Goal: Entertainment & Leisure: Consume media (video, audio)

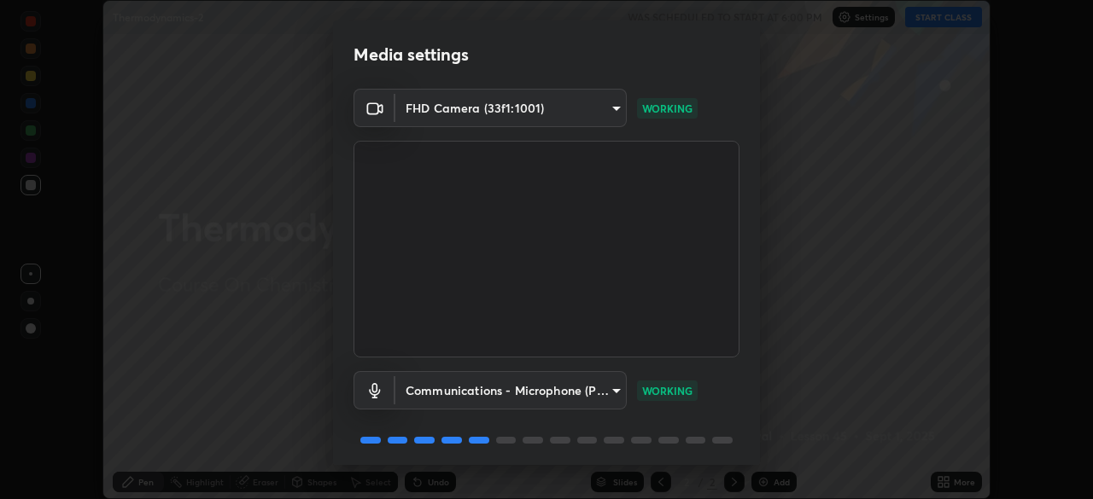
scroll to position [61, 0]
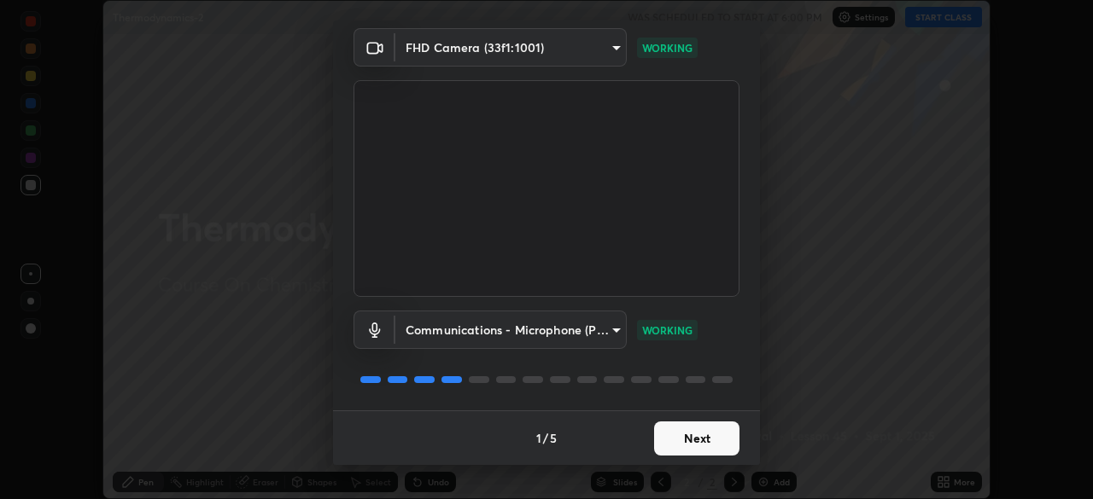
click at [692, 452] on button "Next" at bounding box center [696, 439] width 85 height 34
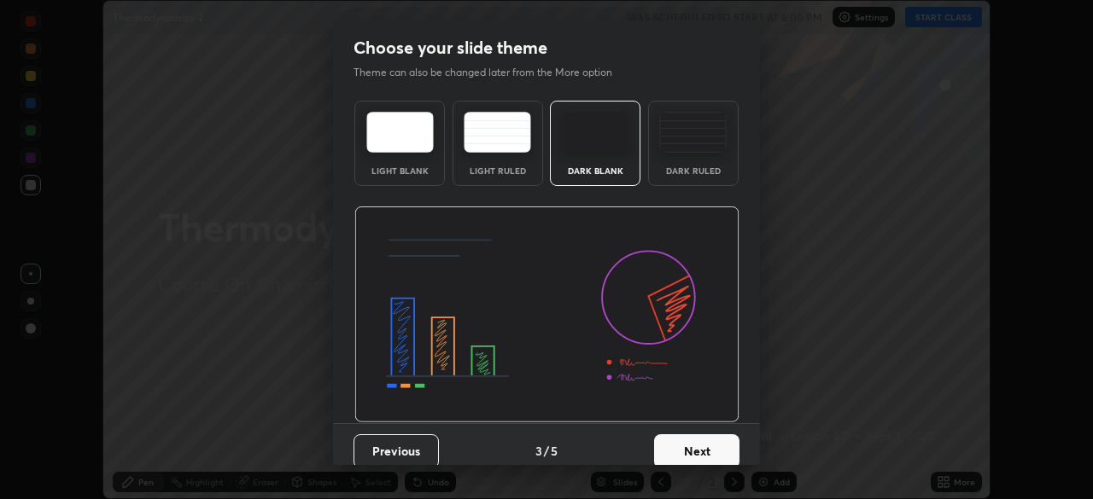
click at [700, 441] on button "Next" at bounding box center [696, 452] width 85 height 34
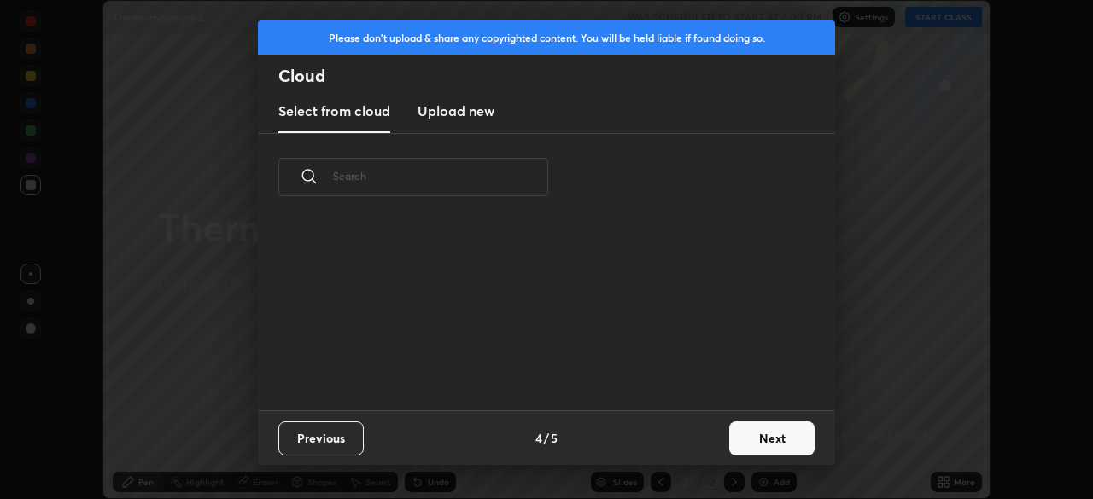
click at [773, 438] on button "Next" at bounding box center [771, 439] width 85 height 34
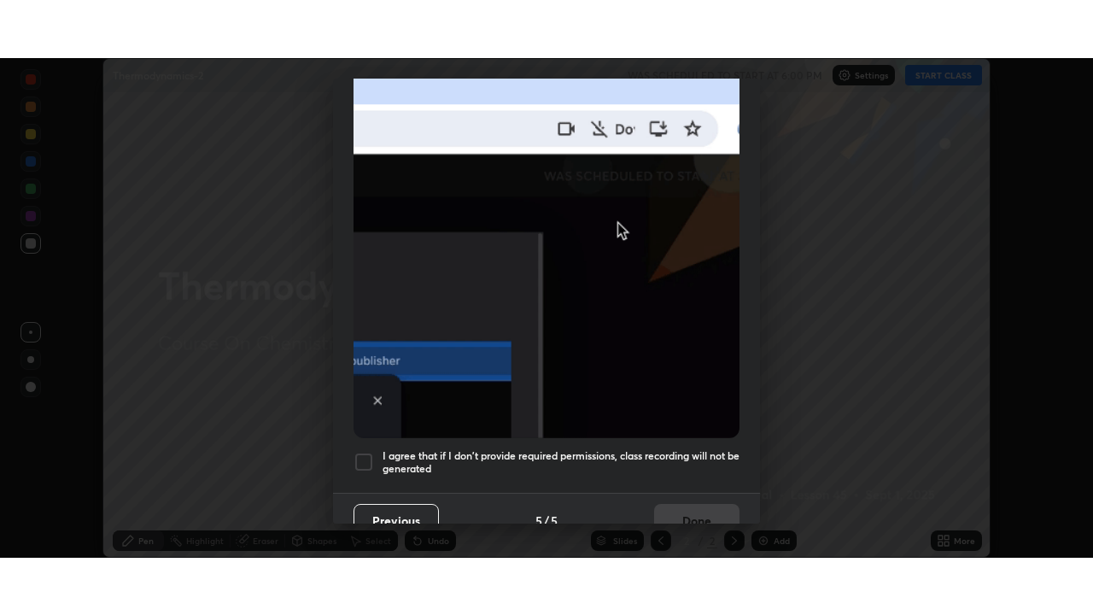
scroll to position [409, 0]
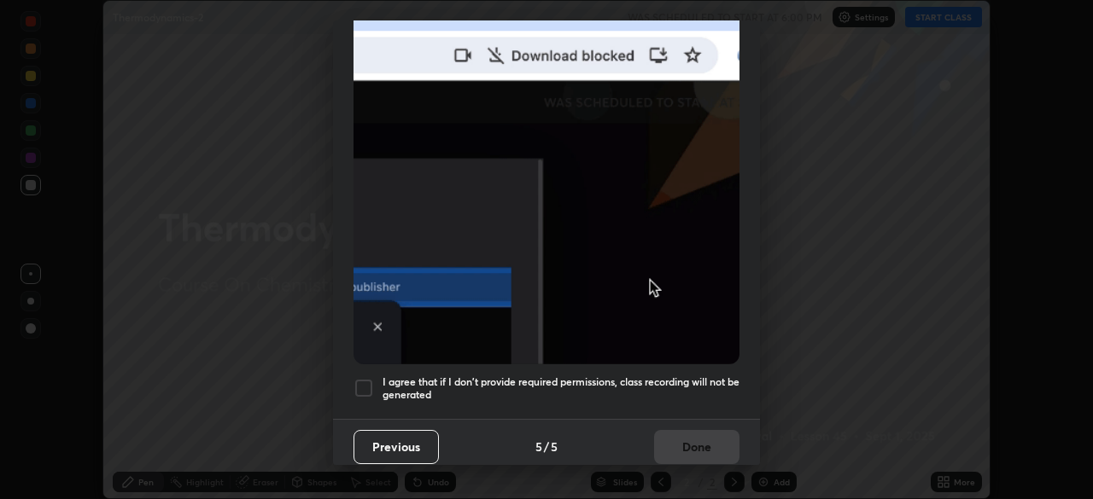
click at [565, 376] on h5 "I agree that if I don't provide required permissions, class recording will not …" at bounding box center [560, 389] width 357 height 26
click at [664, 435] on button "Done" at bounding box center [696, 447] width 85 height 34
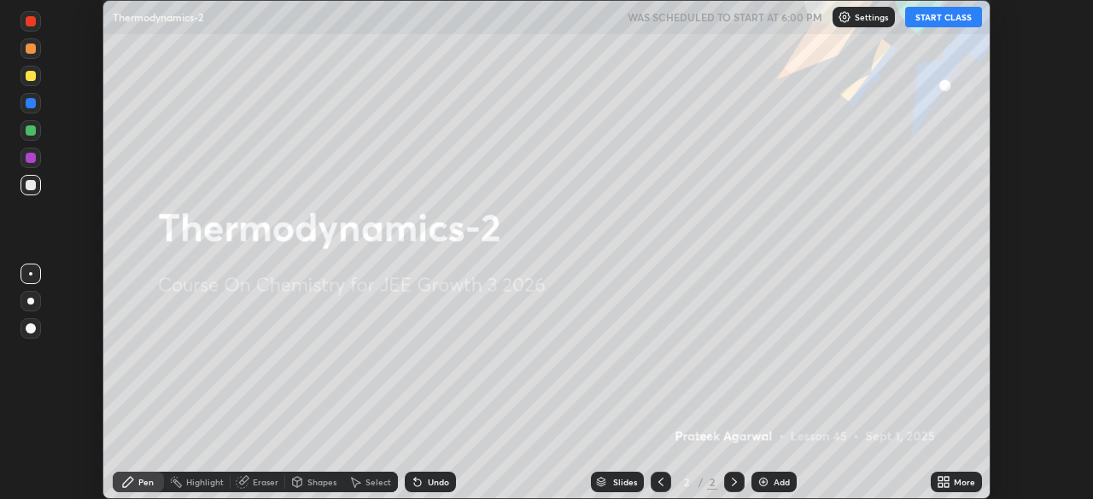
click at [931, 24] on button "START CLASS" at bounding box center [943, 17] width 77 height 20
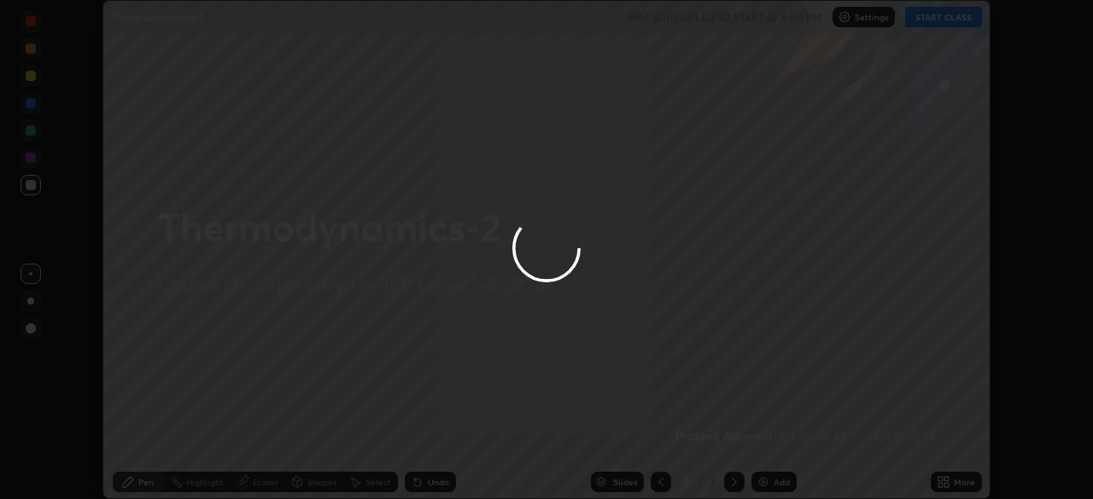
click at [941, 471] on div at bounding box center [546, 249] width 1093 height 499
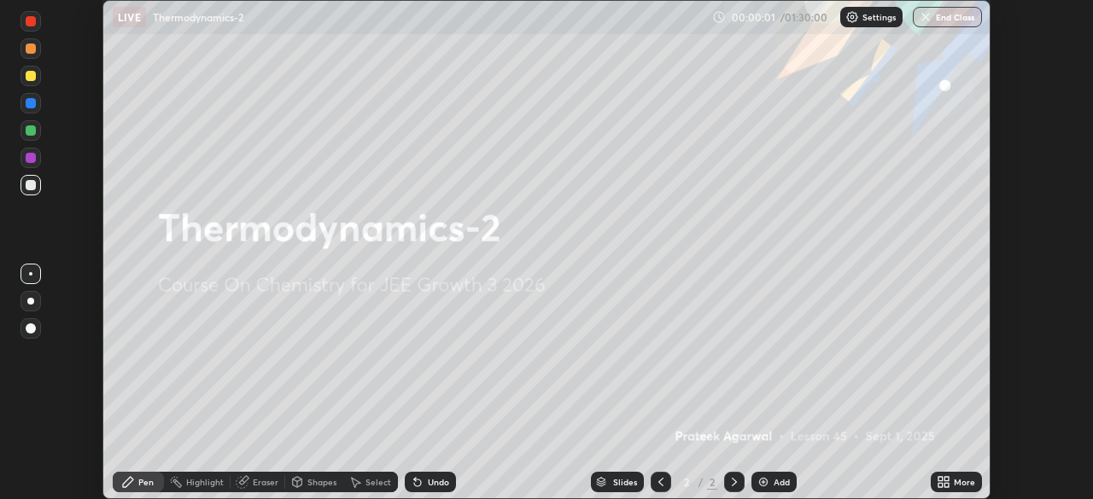
click at [952, 484] on div "More" at bounding box center [956, 482] width 51 height 20
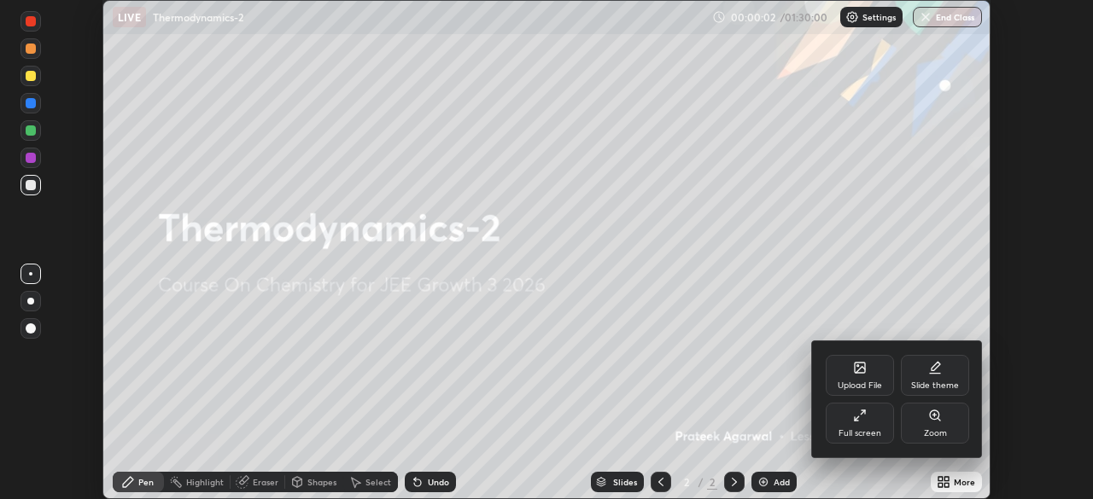
click at [848, 424] on div "Full screen" at bounding box center [860, 423] width 68 height 41
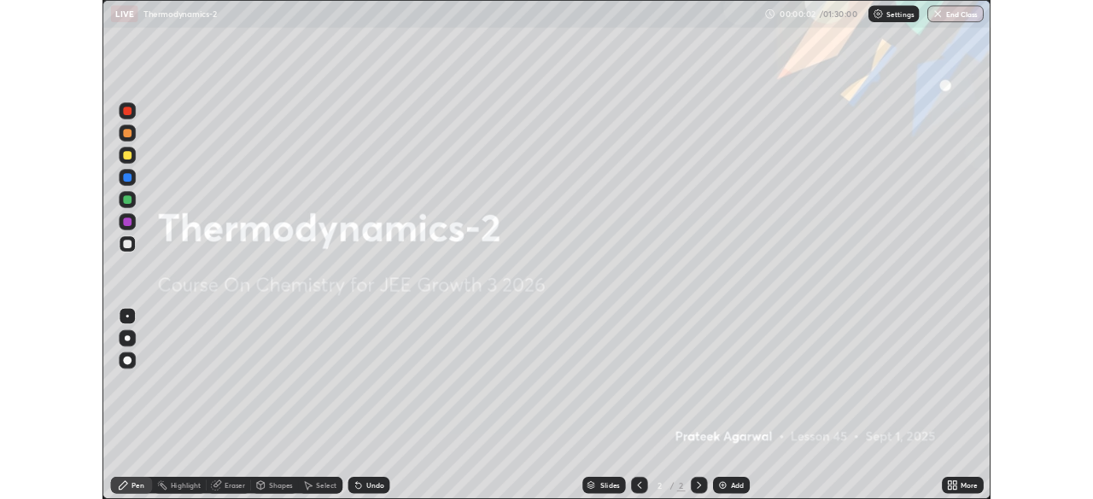
scroll to position [615, 1093]
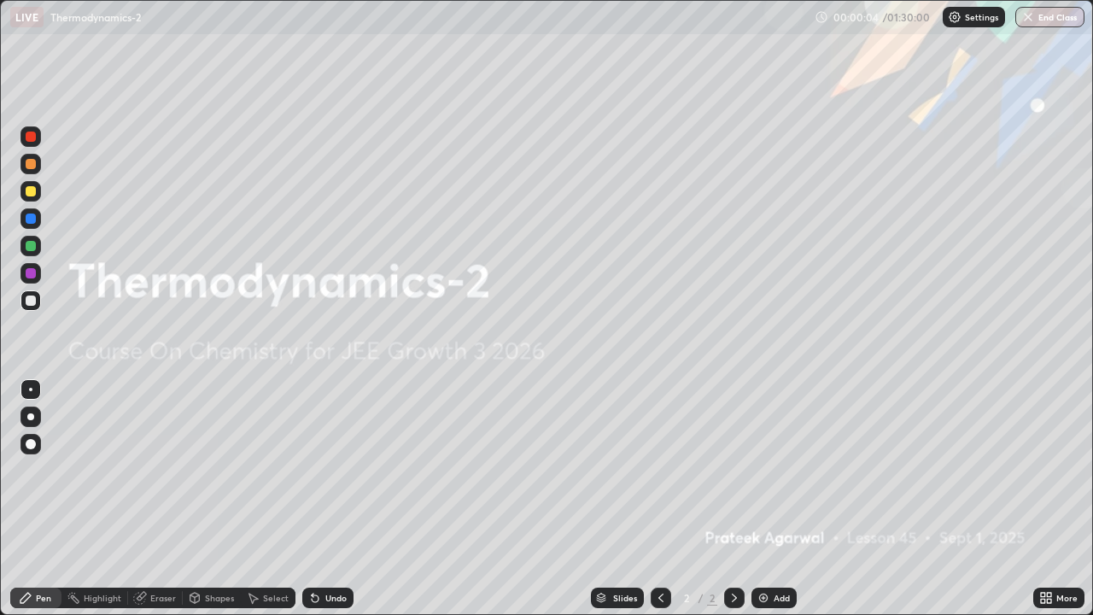
click at [777, 499] on div "Add" at bounding box center [773, 597] width 45 height 20
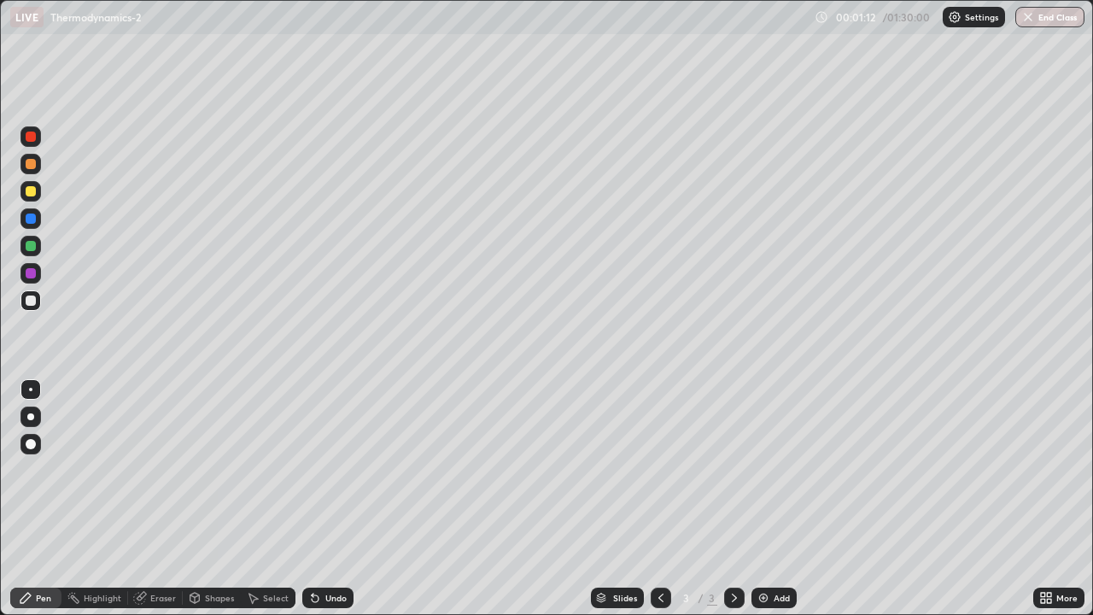
click at [1048, 499] on icon at bounding box center [1049, 600] width 4 height 4
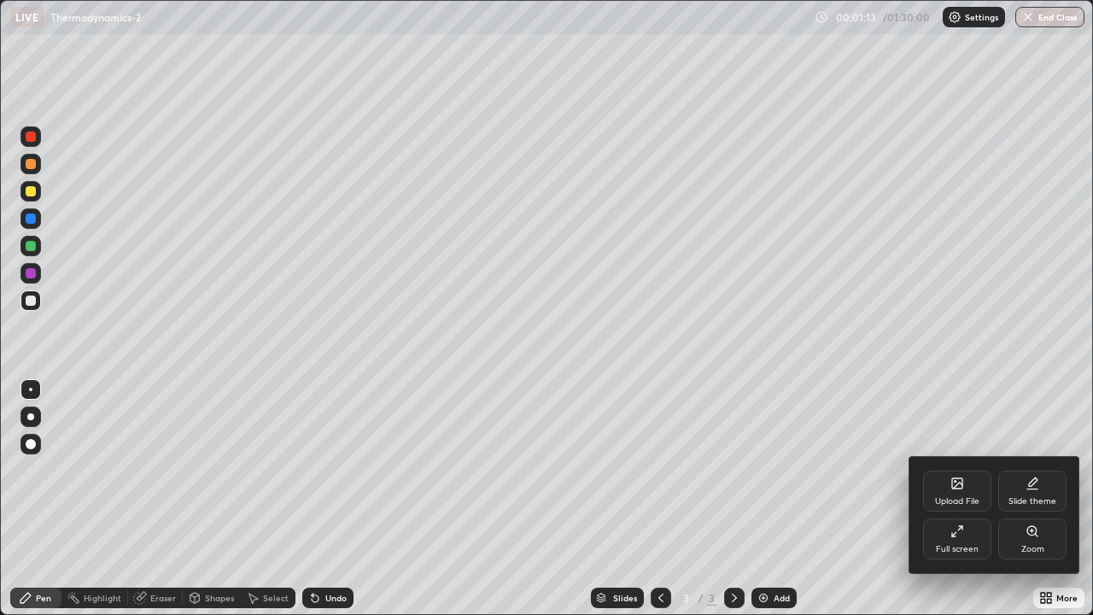
click at [956, 499] on icon at bounding box center [957, 531] width 14 height 14
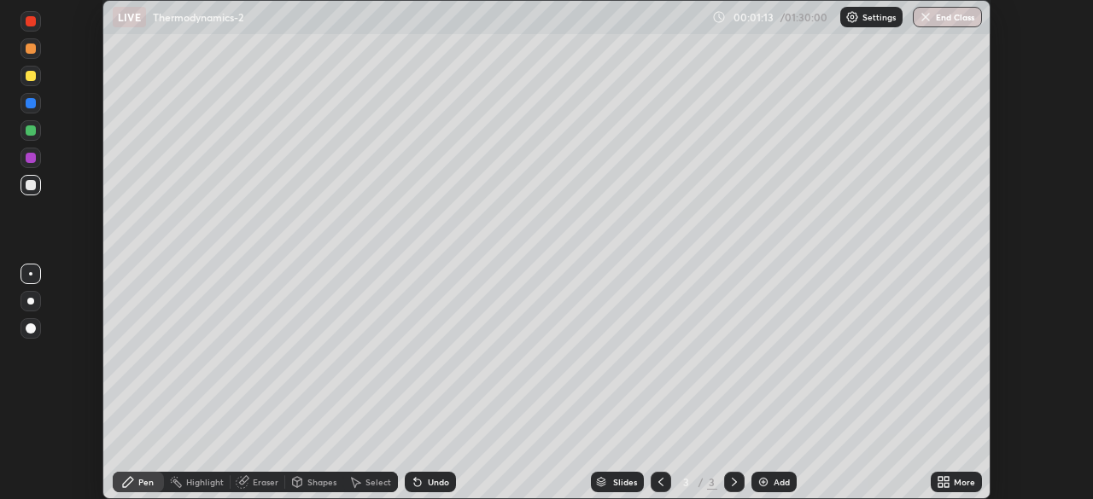
scroll to position [84878, 84284]
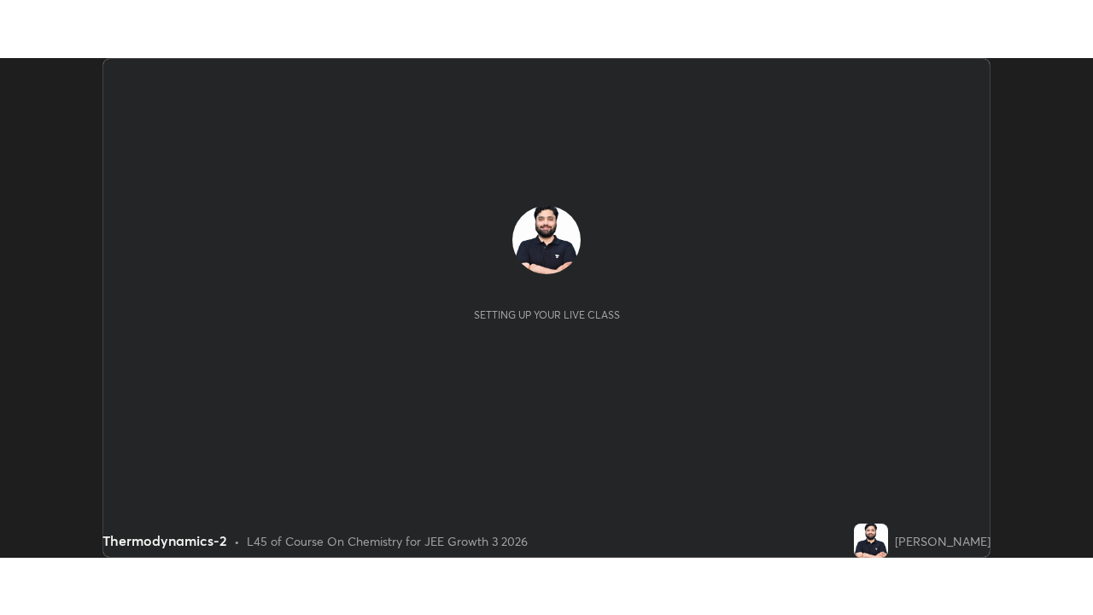
scroll to position [499, 1092]
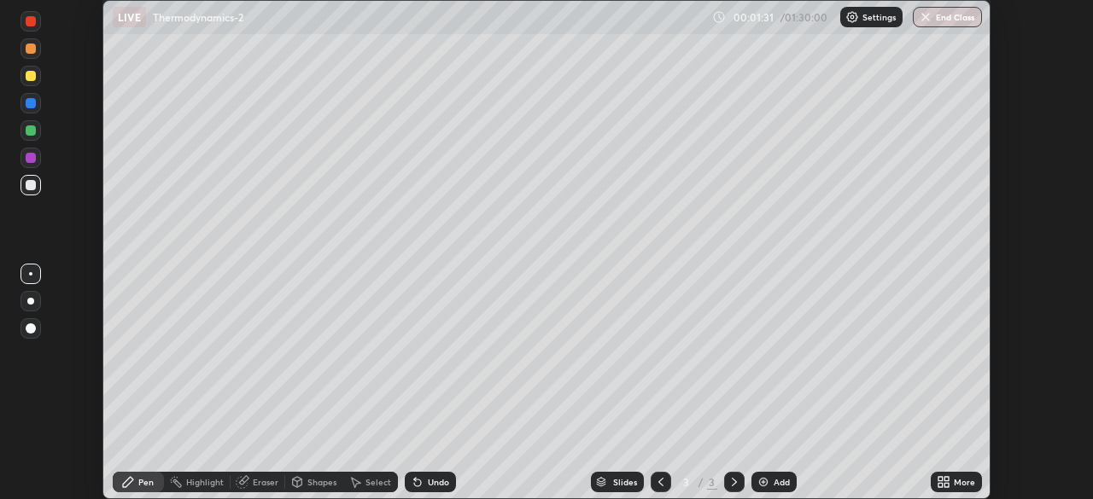
click at [946, 485] on icon at bounding box center [946, 485] width 4 height 4
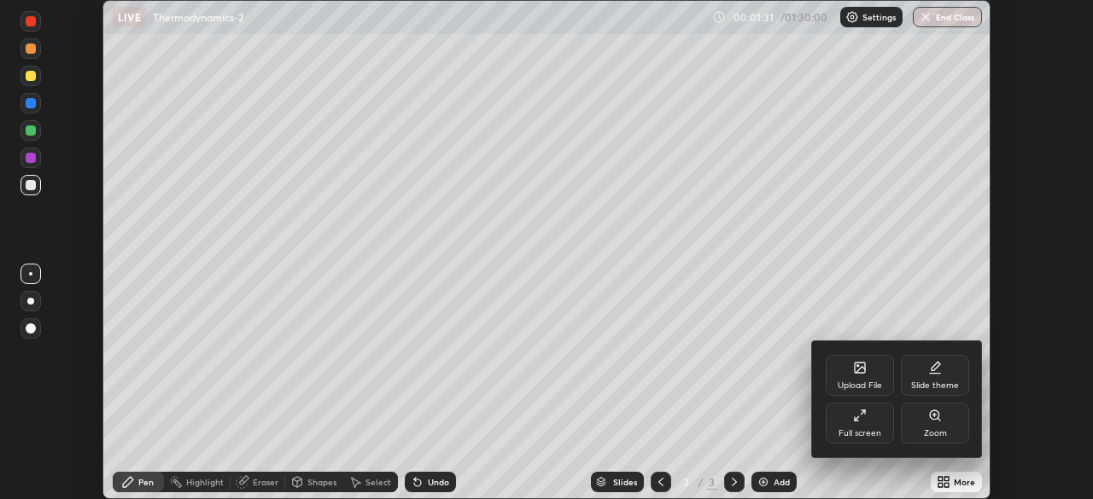
click at [866, 441] on div "Full screen" at bounding box center [860, 423] width 68 height 41
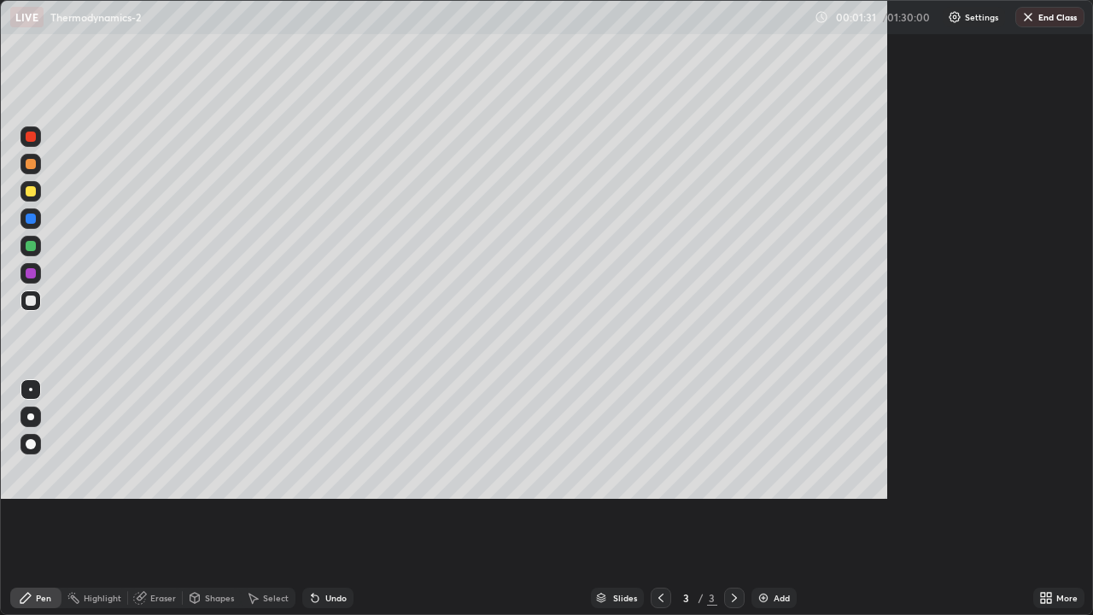
scroll to position [615, 1093]
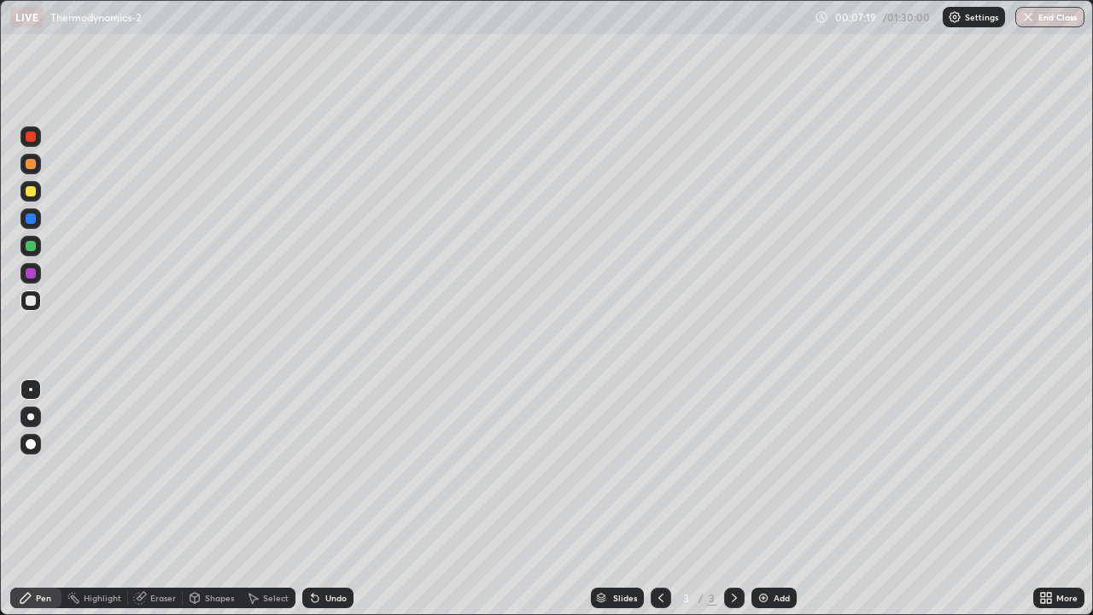
click at [207, 499] on div "Shapes" at bounding box center [219, 597] width 29 height 9
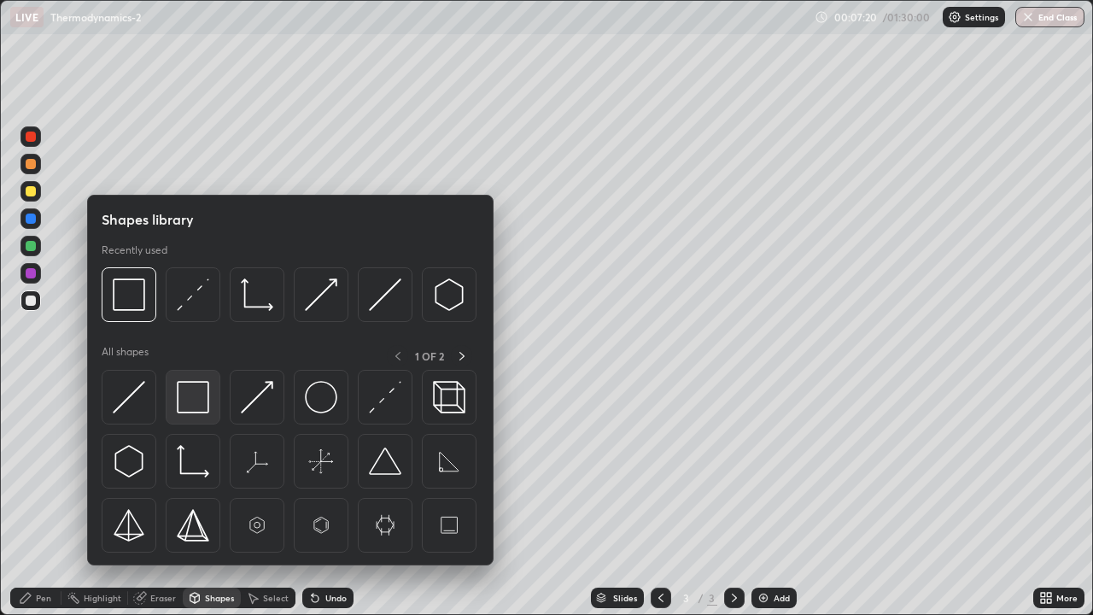
click at [192, 398] on img at bounding box center [193, 397] width 32 height 32
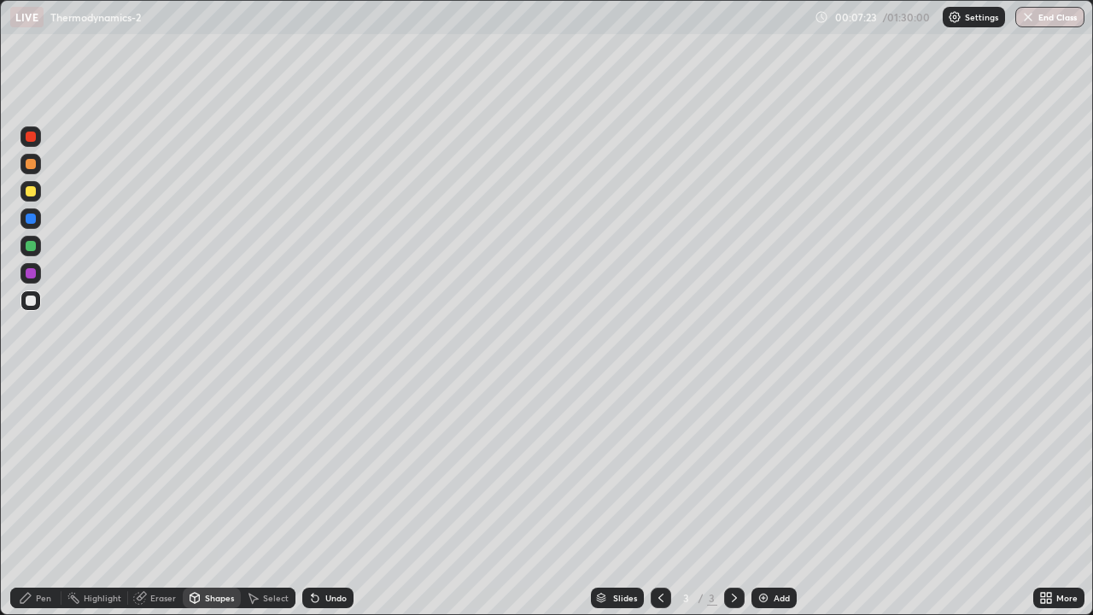
click at [55, 499] on div "Pen" at bounding box center [35, 597] width 51 height 20
click at [218, 499] on div "Shapes" at bounding box center [219, 597] width 29 height 9
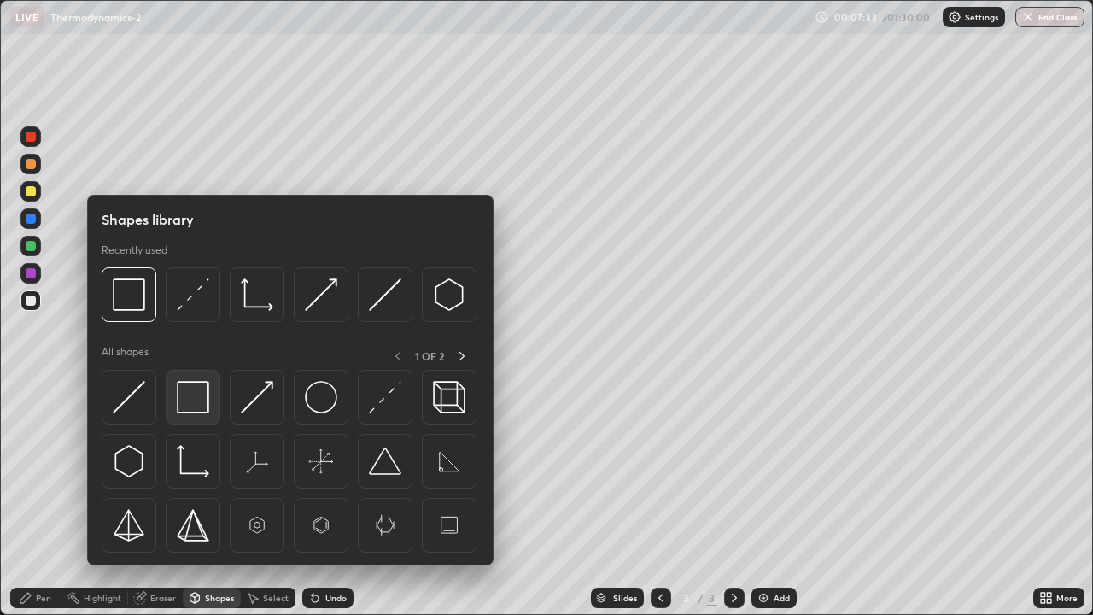
click at [195, 394] on img at bounding box center [193, 397] width 32 height 32
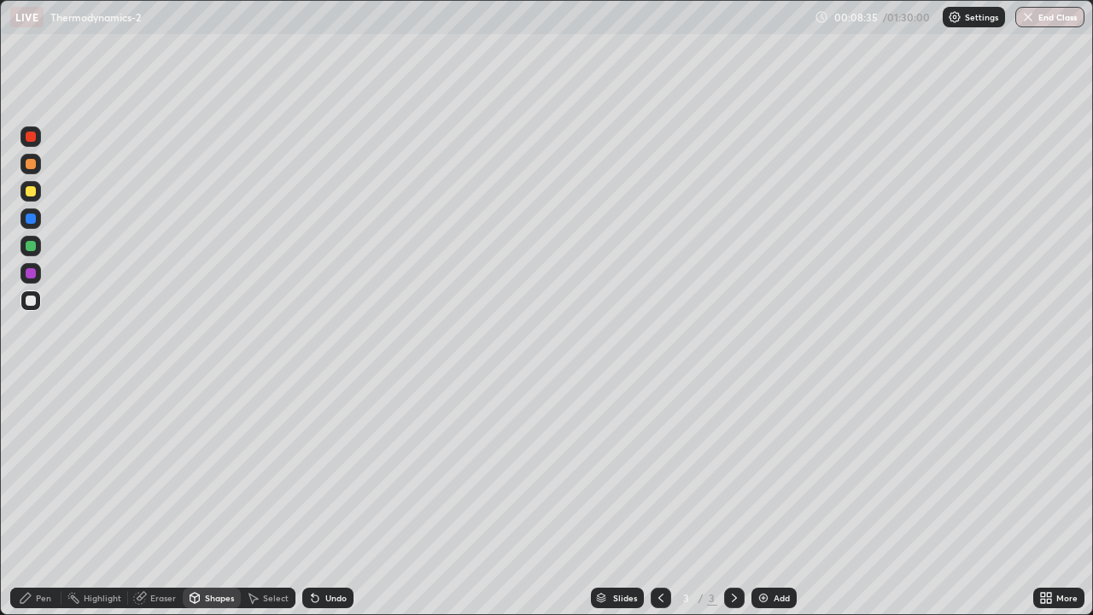
click at [335, 499] on div "Undo" at bounding box center [335, 597] width 21 height 9
click at [48, 499] on div "Pen" at bounding box center [43, 597] width 15 height 9
click at [780, 499] on div "Add" at bounding box center [782, 597] width 16 height 9
click at [209, 499] on div "Shapes" at bounding box center [219, 597] width 29 height 9
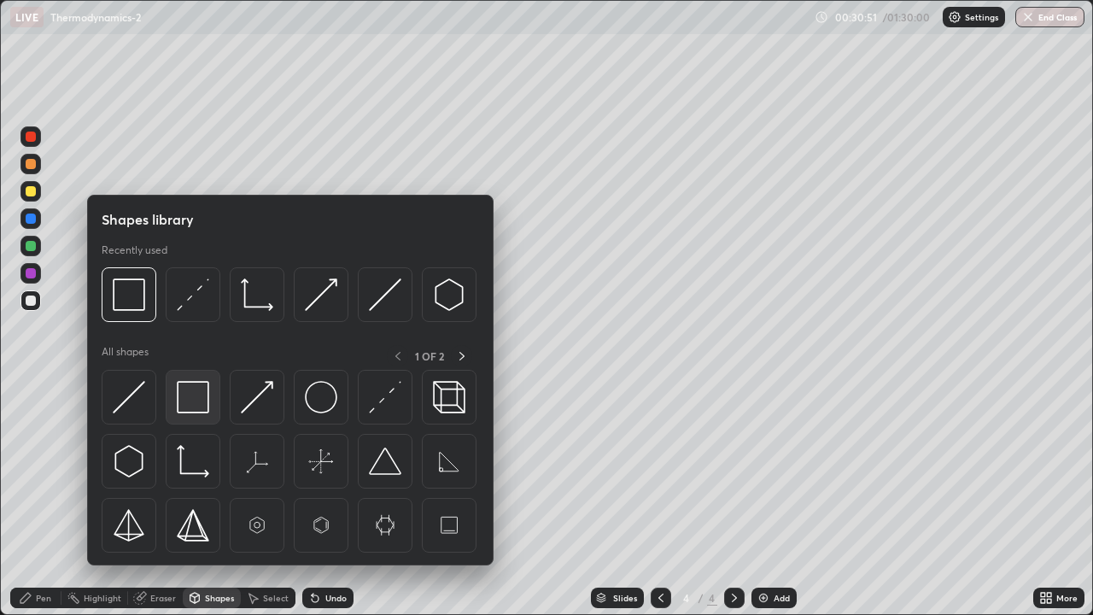
click at [201, 396] on img at bounding box center [193, 397] width 32 height 32
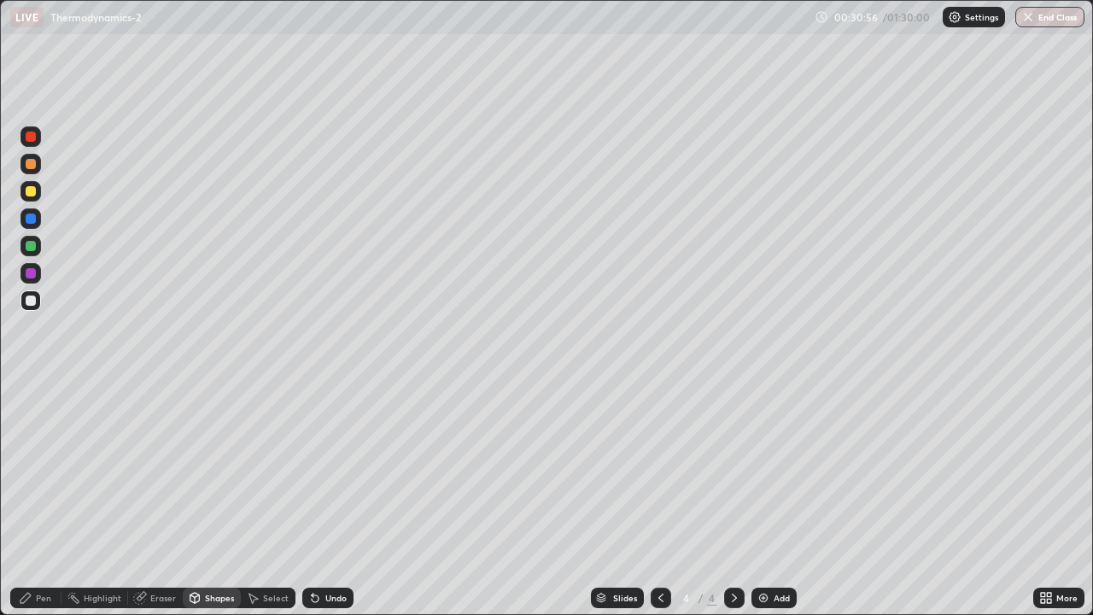
click at [48, 499] on div "Pen" at bounding box center [35, 597] width 51 height 20
click at [781, 499] on div "Add" at bounding box center [782, 597] width 16 height 9
click at [213, 499] on div "Shapes" at bounding box center [219, 597] width 29 height 9
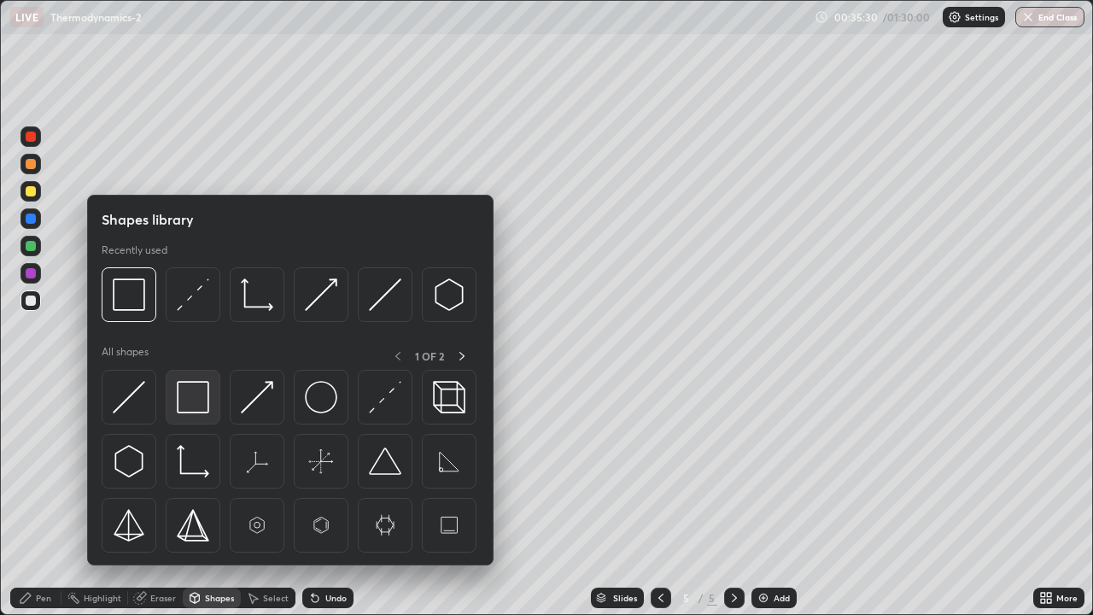
click at [199, 398] on img at bounding box center [193, 397] width 32 height 32
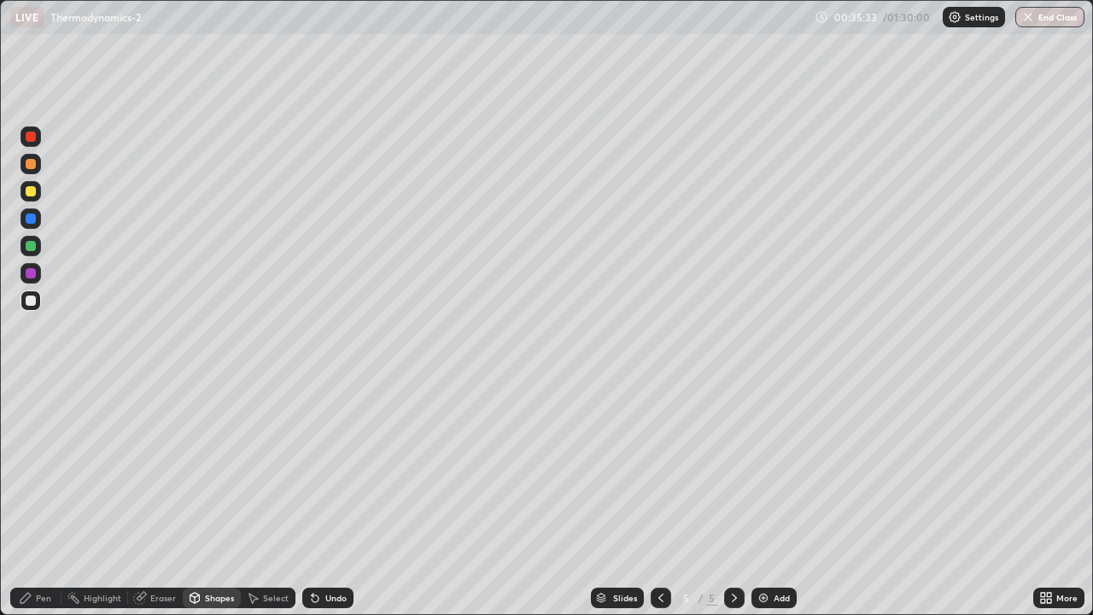
click at [46, 499] on div "Pen" at bounding box center [35, 597] width 51 height 20
click at [207, 499] on div "Shapes" at bounding box center [212, 597] width 58 height 20
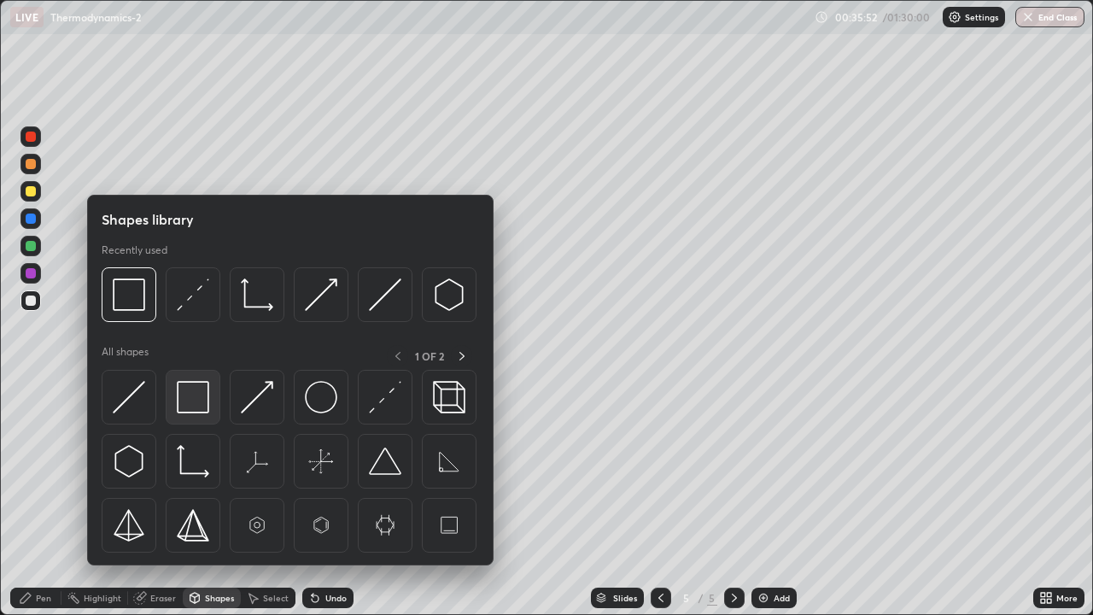
click at [203, 396] on img at bounding box center [193, 397] width 32 height 32
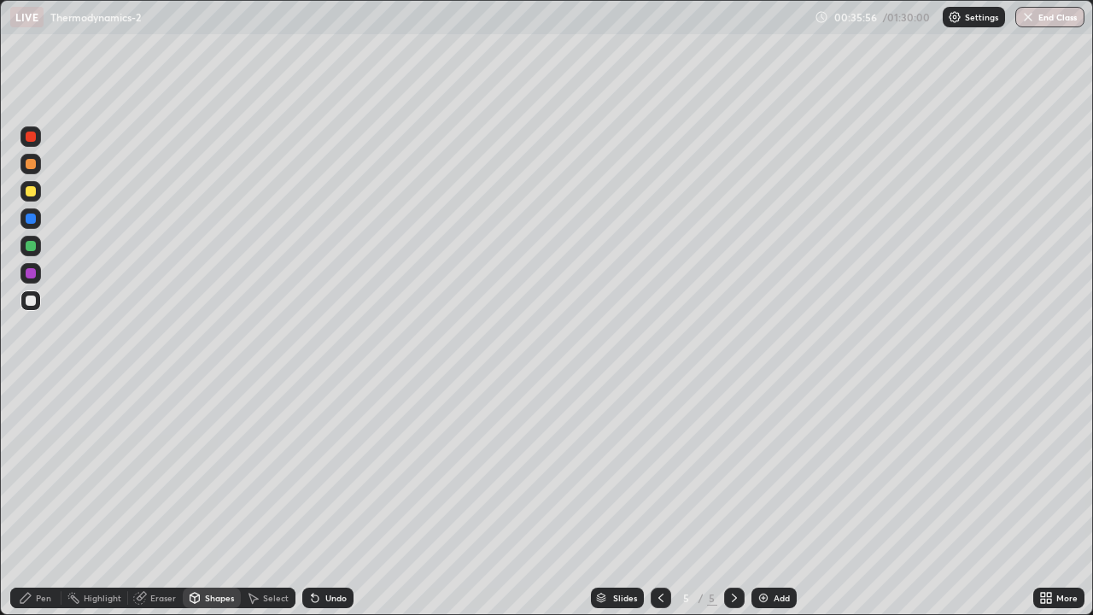
click at [50, 499] on div "Pen" at bounding box center [43, 597] width 15 height 9
click at [328, 499] on div "Undo" at bounding box center [335, 597] width 21 height 9
click at [213, 499] on div "Shapes" at bounding box center [219, 597] width 29 height 9
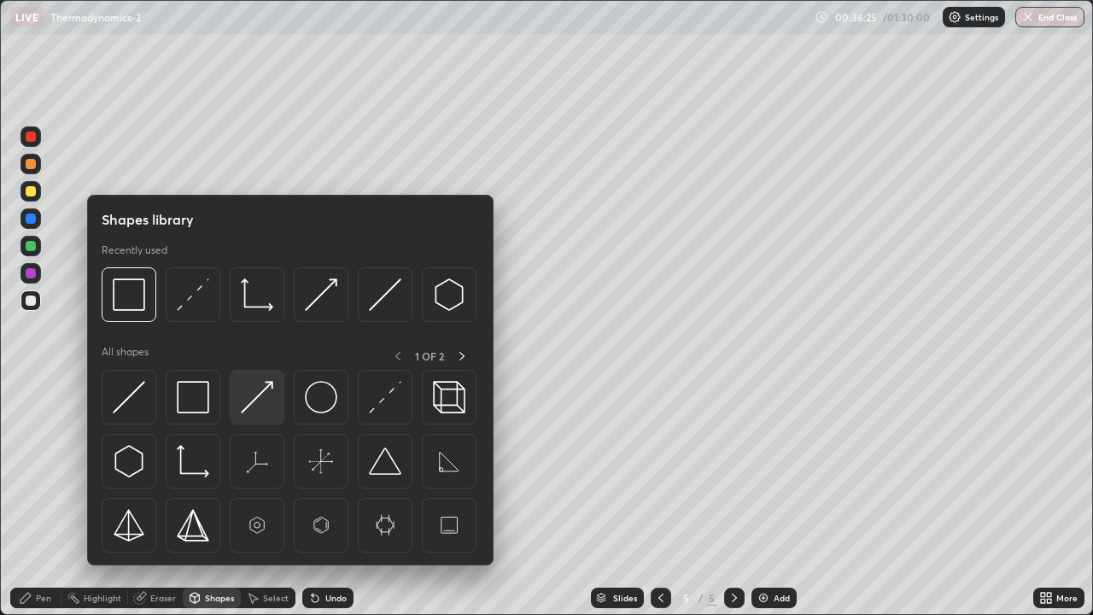
click at [267, 397] on img at bounding box center [257, 397] width 32 height 32
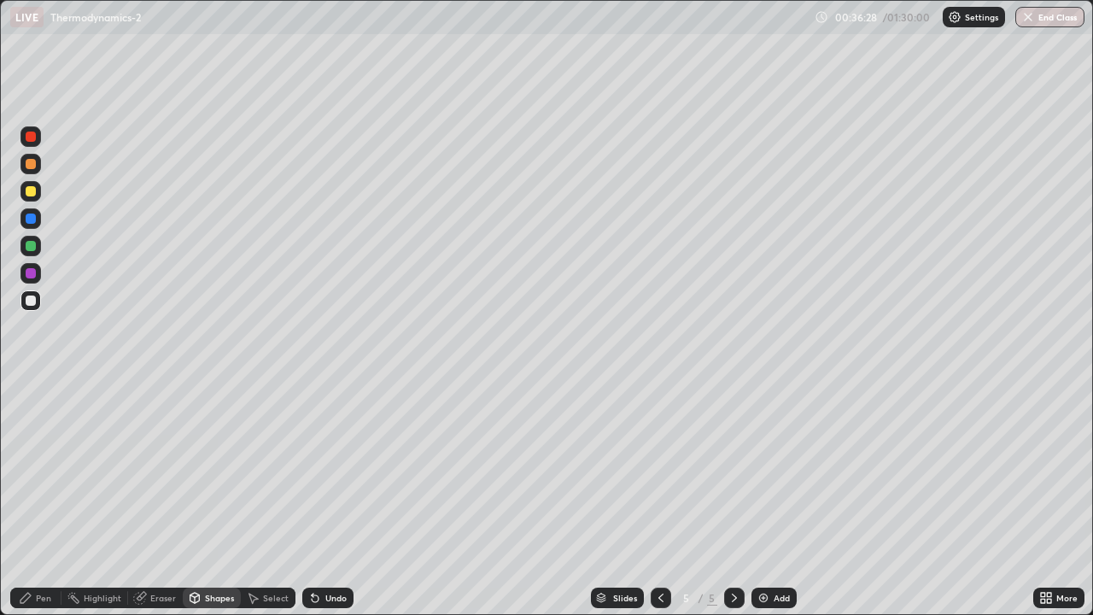
click at [54, 499] on div "Pen" at bounding box center [35, 597] width 51 height 20
click at [786, 499] on div "Add" at bounding box center [782, 597] width 16 height 9
click at [342, 499] on div "Undo" at bounding box center [327, 597] width 51 height 20
click at [344, 499] on div "Undo" at bounding box center [327, 597] width 51 height 20
click at [210, 499] on div "Shapes" at bounding box center [212, 597] width 58 height 20
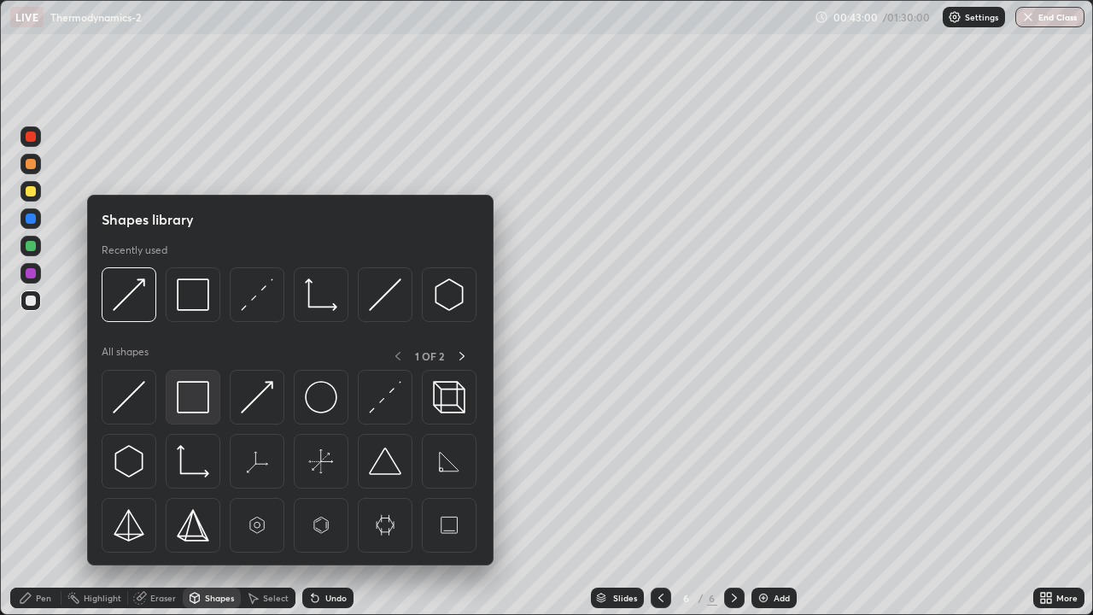
click at [202, 398] on img at bounding box center [193, 397] width 32 height 32
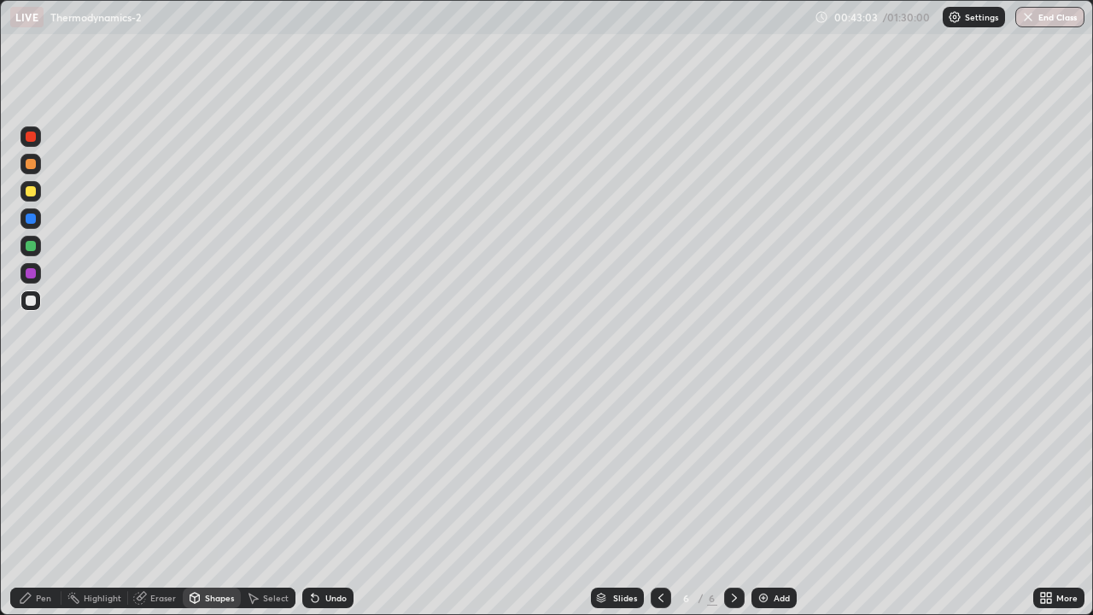
click at [32, 499] on icon at bounding box center [26, 598] width 14 height 14
click at [769, 499] on div "Add" at bounding box center [773, 597] width 45 height 20
click at [328, 499] on div "Undo" at bounding box center [335, 597] width 21 height 9
click at [207, 499] on div "Shapes" at bounding box center [219, 597] width 29 height 9
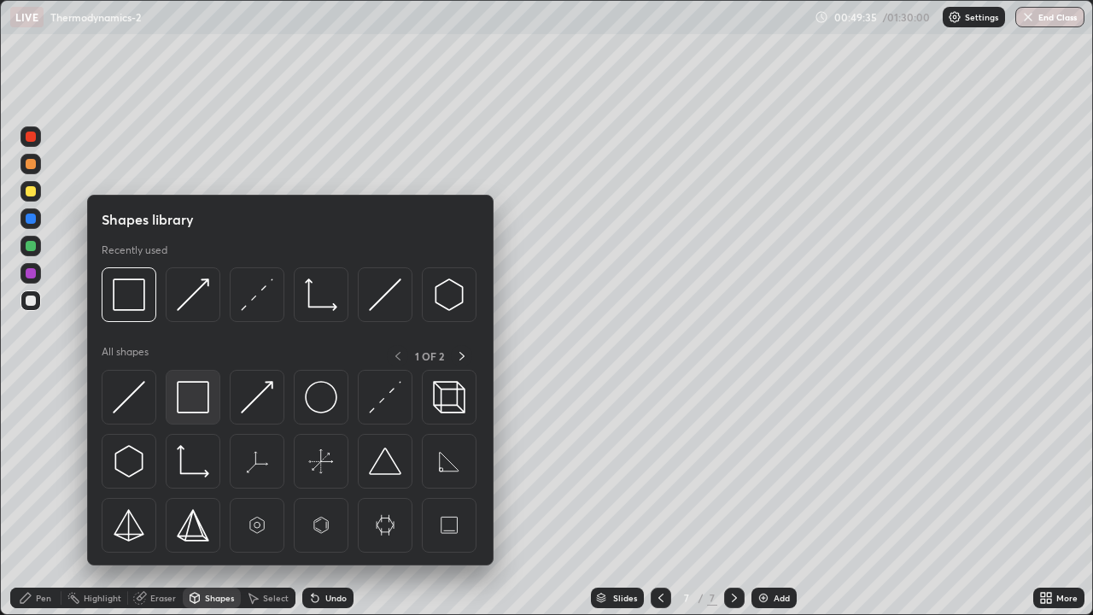
click at [200, 388] on img at bounding box center [193, 397] width 32 height 32
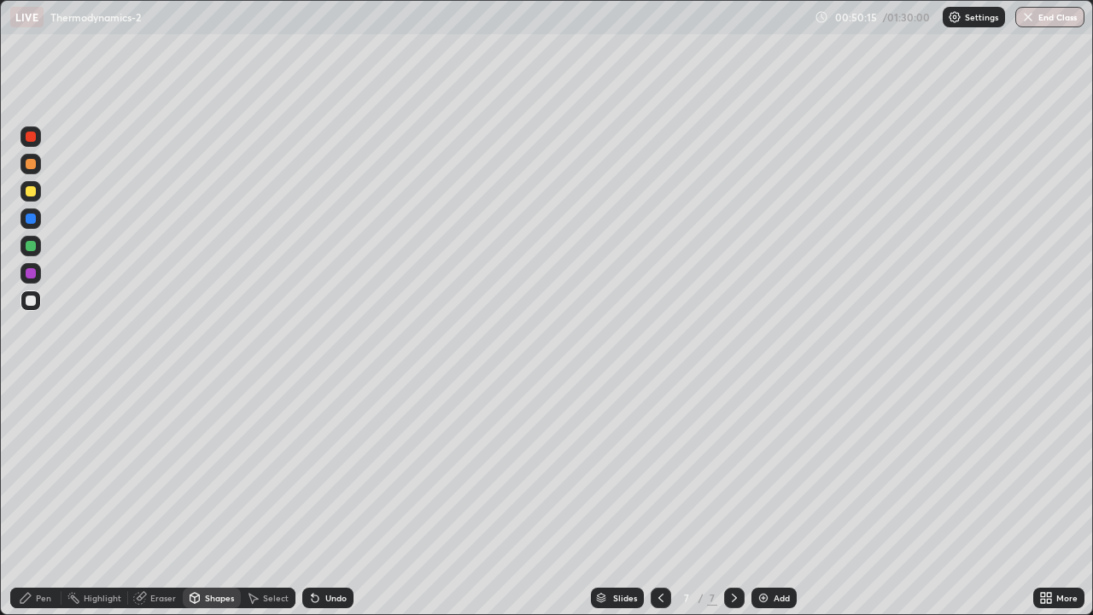
click at [342, 499] on div "Undo" at bounding box center [335, 597] width 21 height 9
click at [335, 499] on div "Undo" at bounding box center [335, 597] width 21 height 9
click at [49, 499] on div "Pen" at bounding box center [35, 597] width 51 height 20
click at [213, 499] on div "Shapes" at bounding box center [219, 597] width 29 height 9
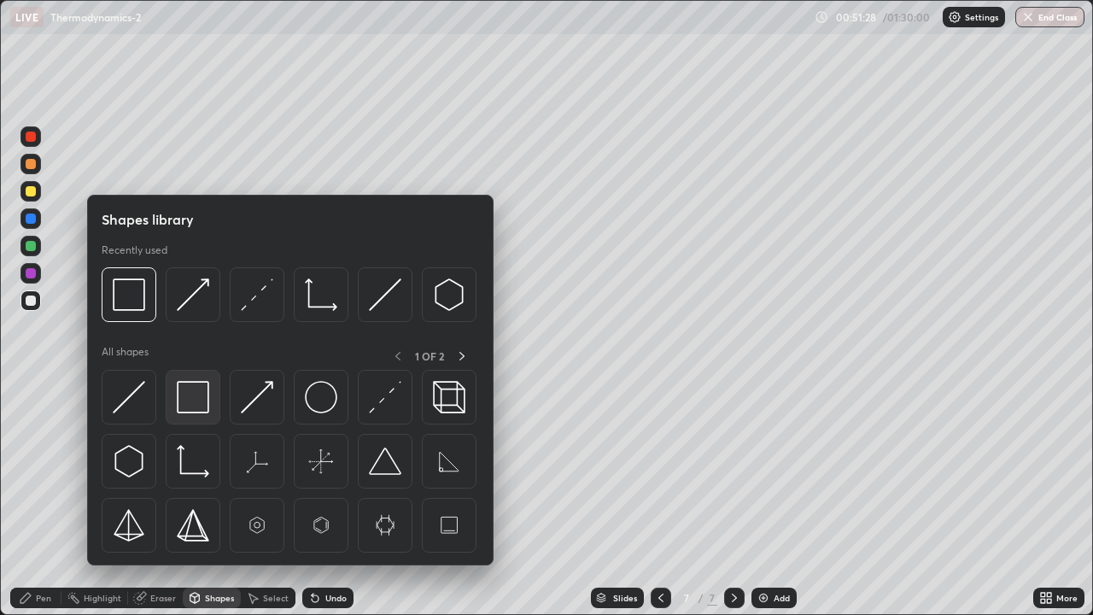
click at [191, 400] on img at bounding box center [193, 397] width 32 height 32
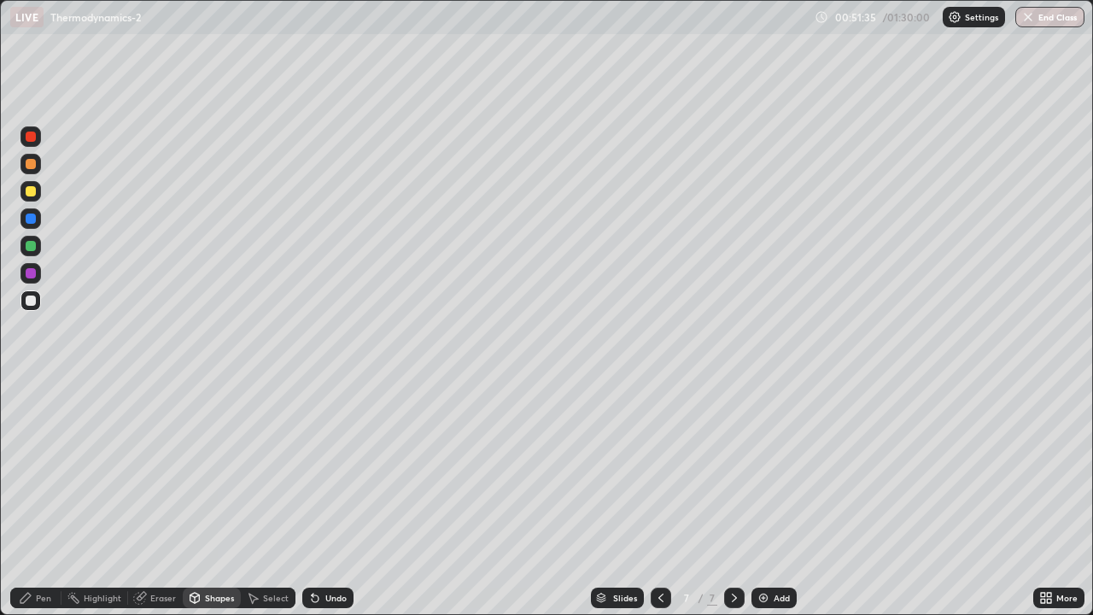
click at [345, 499] on div "Undo" at bounding box center [327, 597] width 51 height 20
click at [48, 499] on div "Pen" at bounding box center [43, 597] width 15 height 9
click at [208, 499] on div "Shapes" at bounding box center [212, 597] width 58 height 20
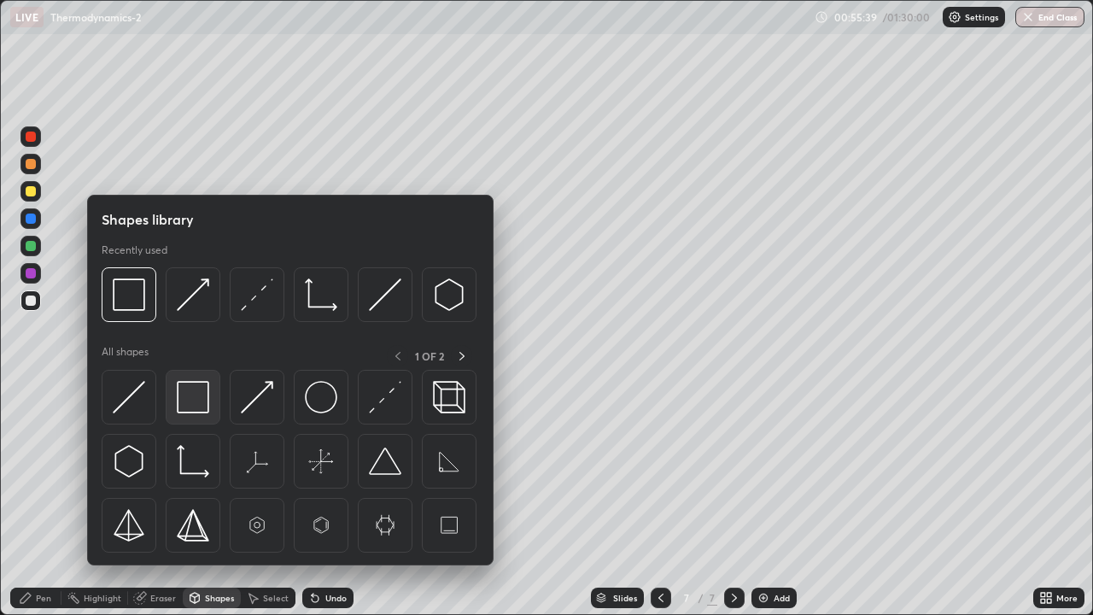
click at [196, 406] on img at bounding box center [193, 397] width 32 height 32
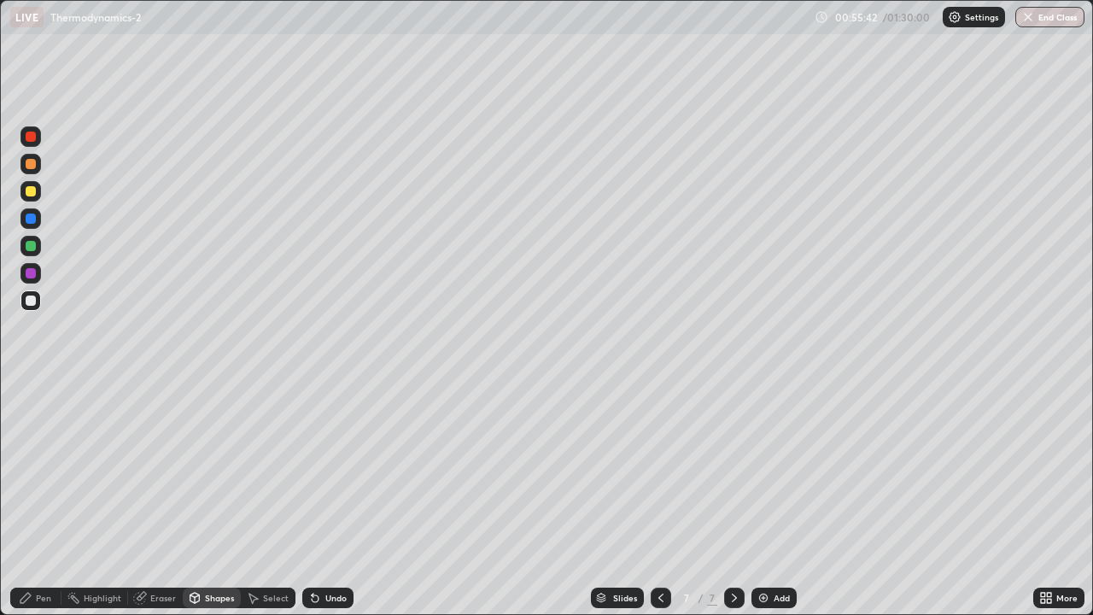
click at [38, 499] on div "Pen" at bounding box center [43, 597] width 15 height 9
click at [1060, 499] on div "More" at bounding box center [1058, 597] width 51 height 20
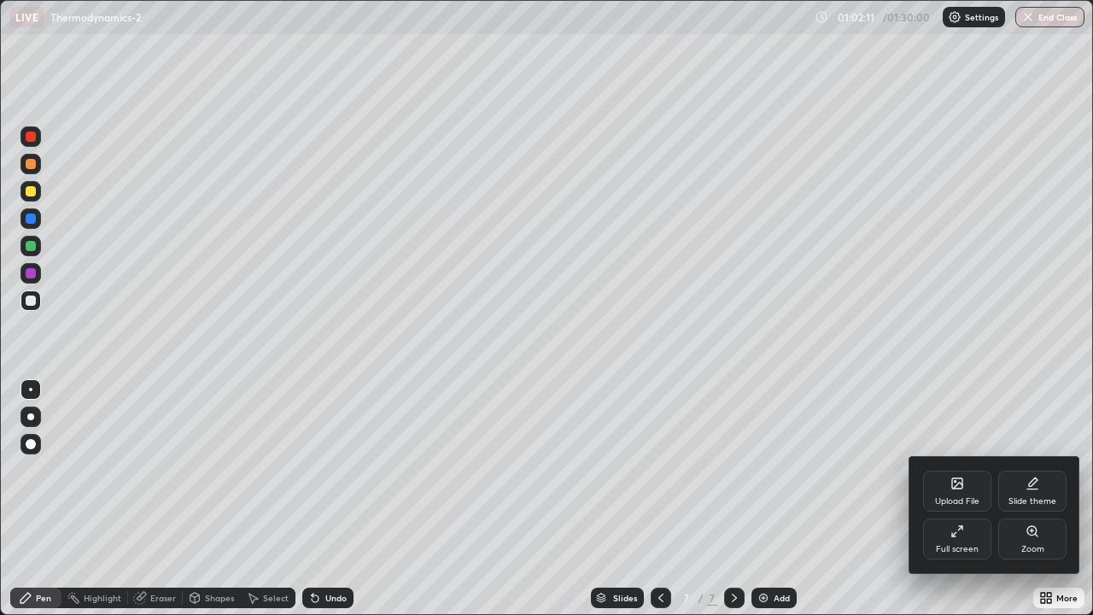
click at [962, 487] on icon at bounding box center [957, 483] width 10 height 10
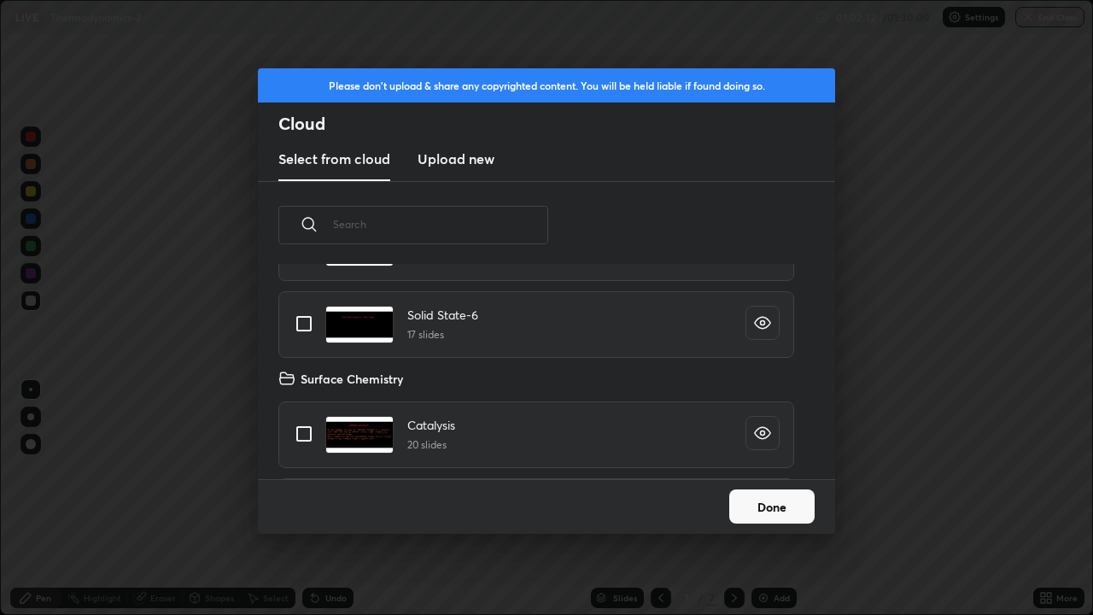
scroll to position [9761, 0]
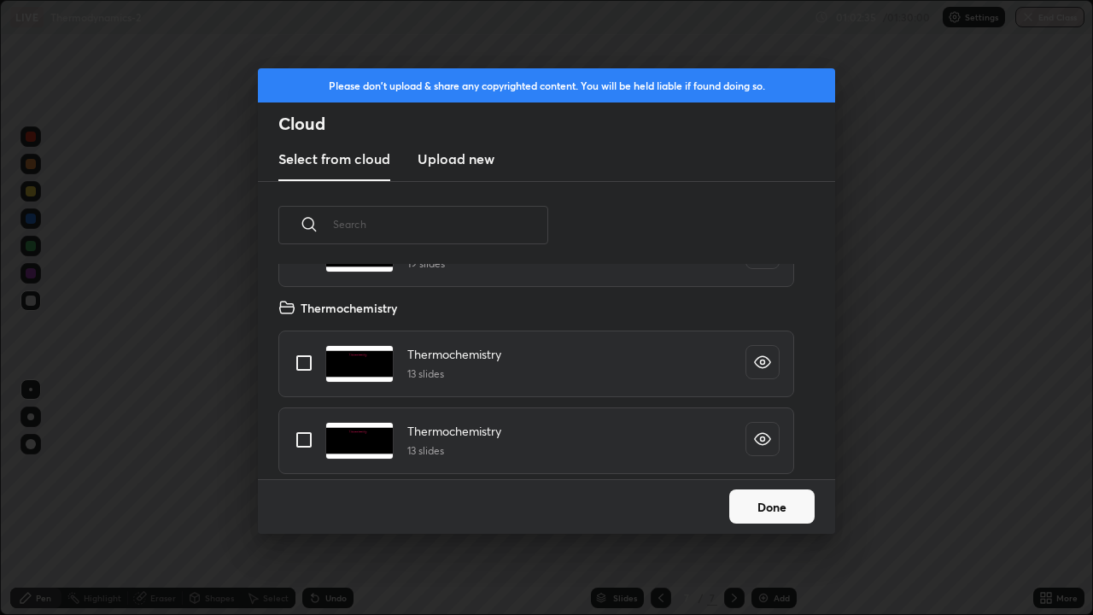
click at [307, 363] on input "grid" at bounding box center [304, 363] width 36 height 36
checkbox input "true"
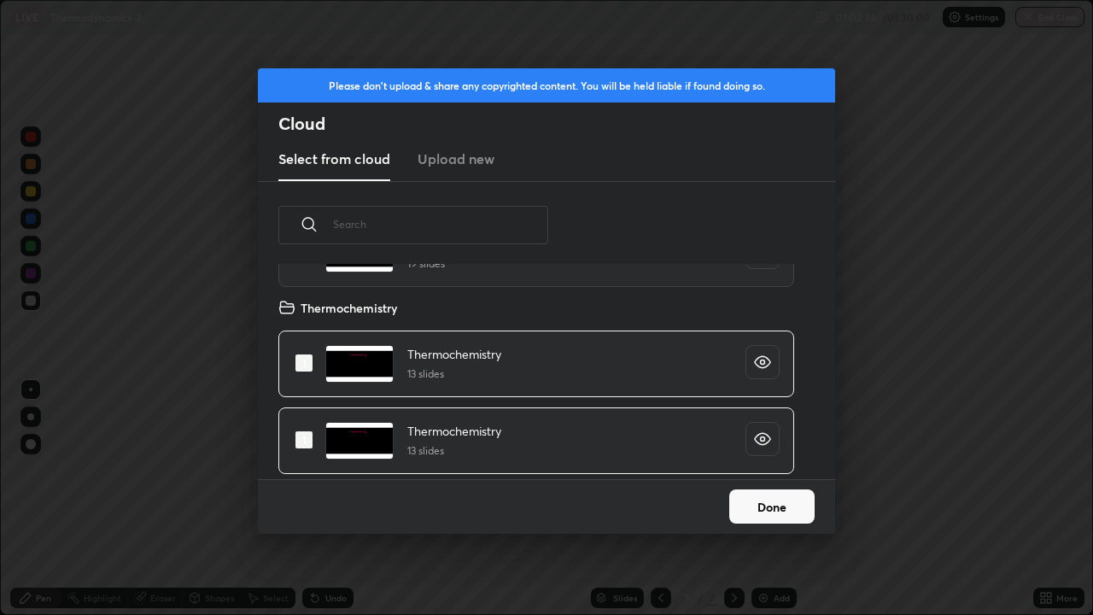
click at [754, 499] on button "Done" at bounding box center [771, 506] width 85 height 34
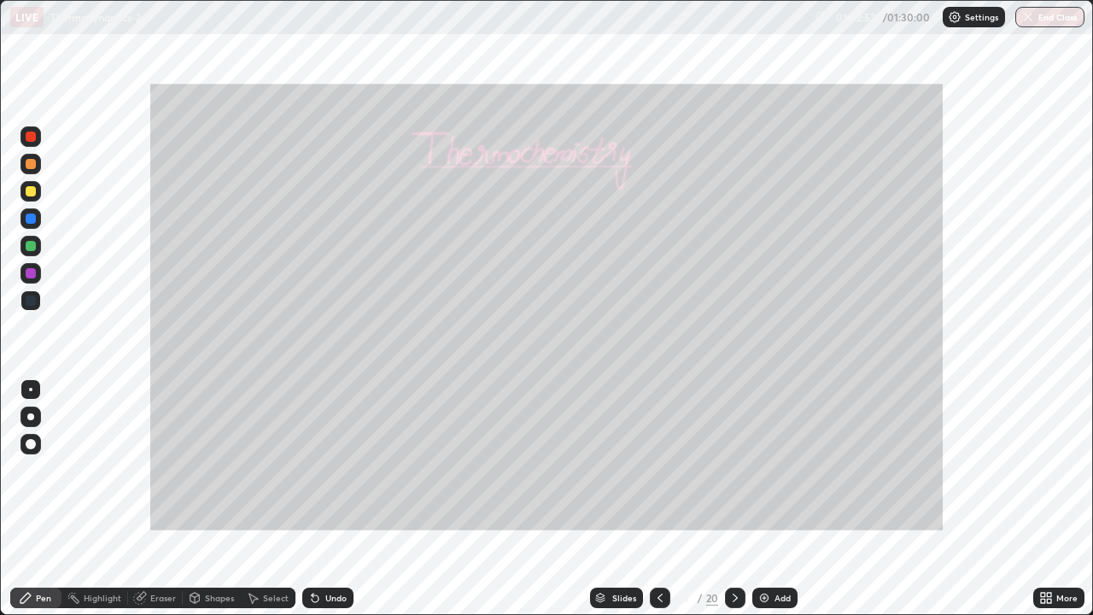
click at [734, 499] on icon at bounding box center [735, 598] width 14 height 14
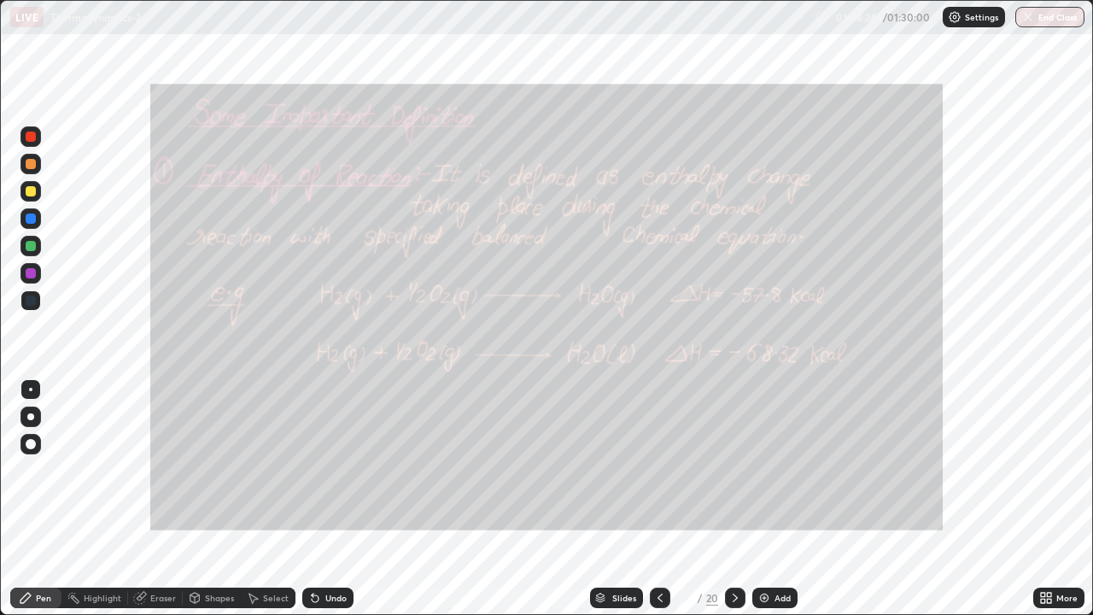
click at [733, 499] on icon at bounding box center [735, 598] width 14 height 14
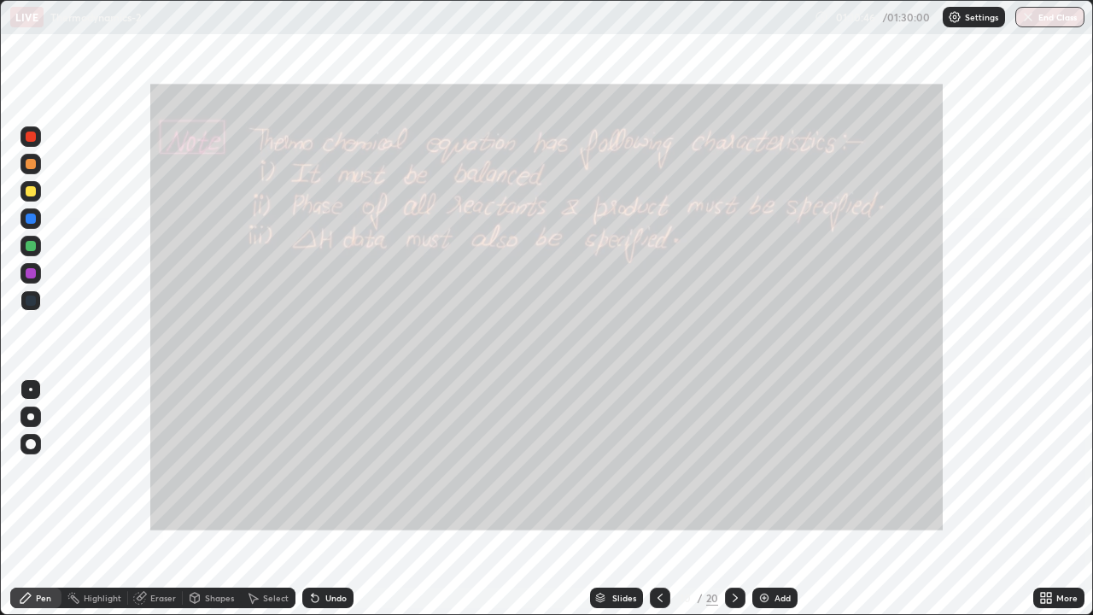
click at [735, 499] on icon at bounding box center [735, 597] width 5 height 9
click at [733, 499] on icon at bounding box center [735, 598] width 14 height 14
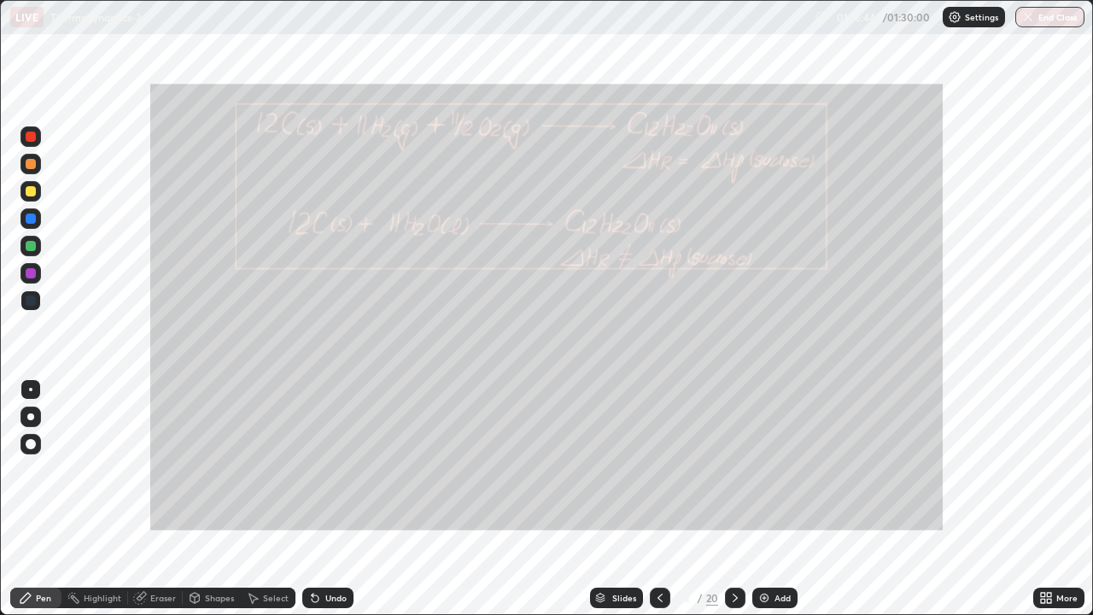
click at [734, 499] on icon at bounding box center [735, 597] width 5 height 9
click at [733, 499] on icon at bounding box center [735, 598] width 14 height 14
click at [734, 499] on icon at bounding box center [735, 597] width 5 height 9
click at [734, 499] on icon at bounding box center [735, 598] width 14 height 14
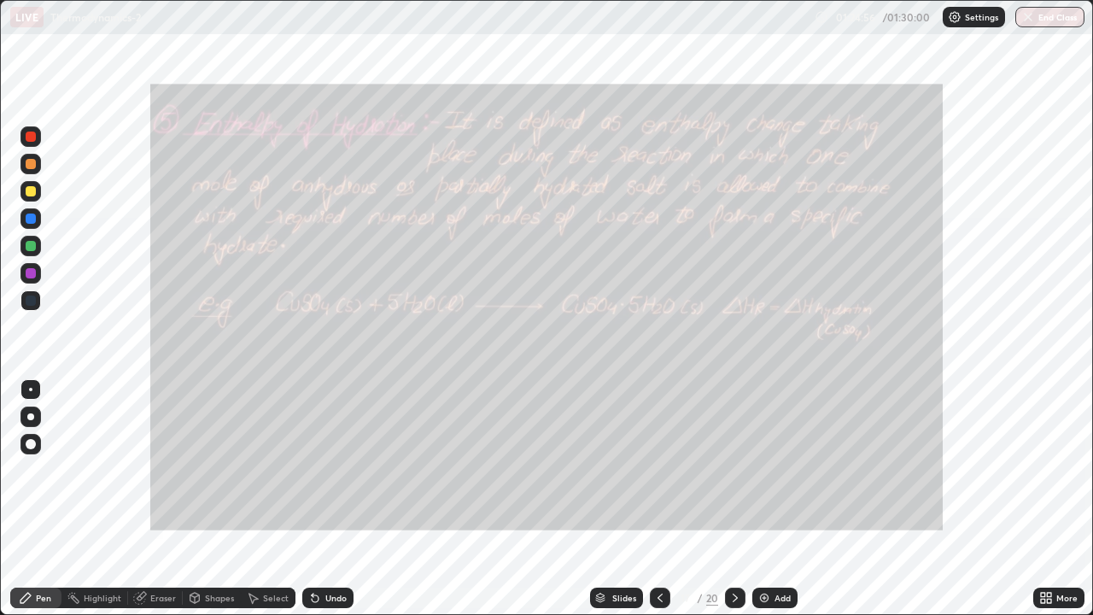
click at [736, 499] on icon at bounding box center [735, 598] width 14 height 14
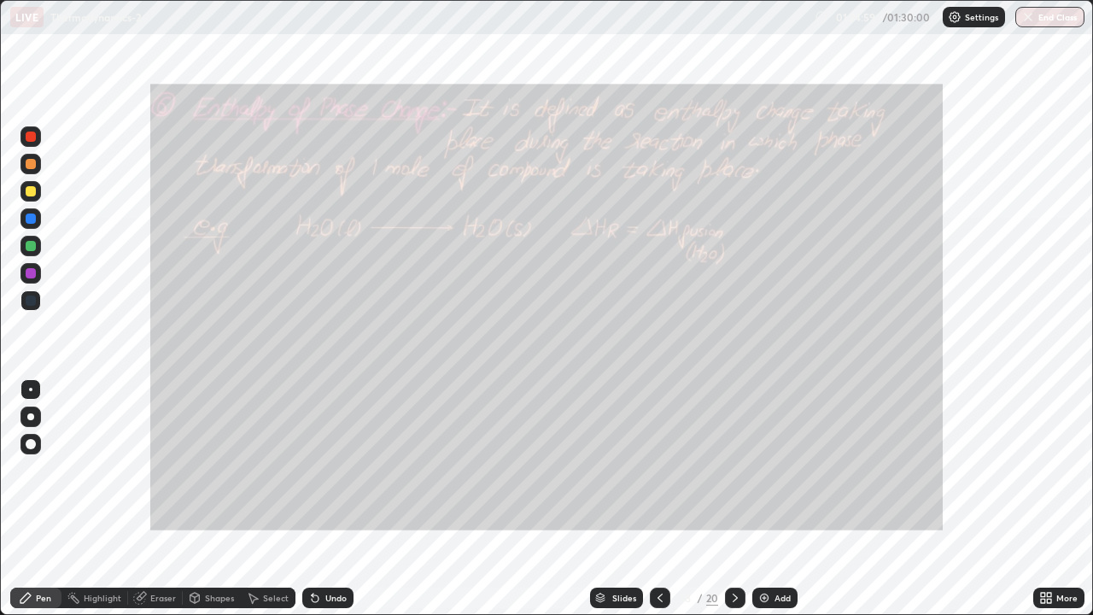
click at [728, 499] on icon at bounding box center [735, 598] width 14 height 14
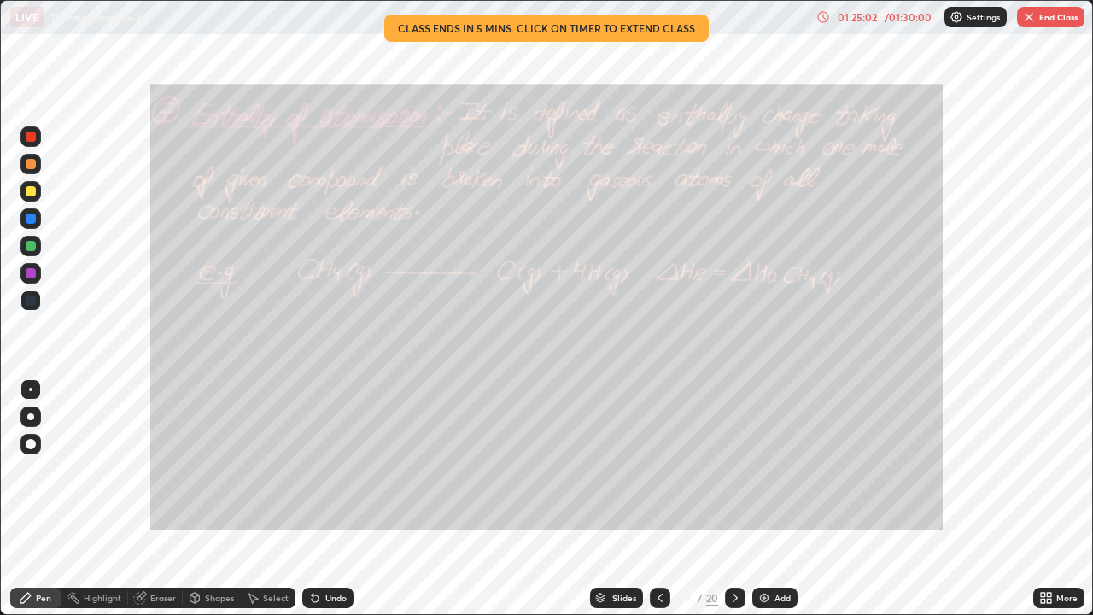
click at [733, 499] on icon at bounding box center [735, 598] width 14 height 14
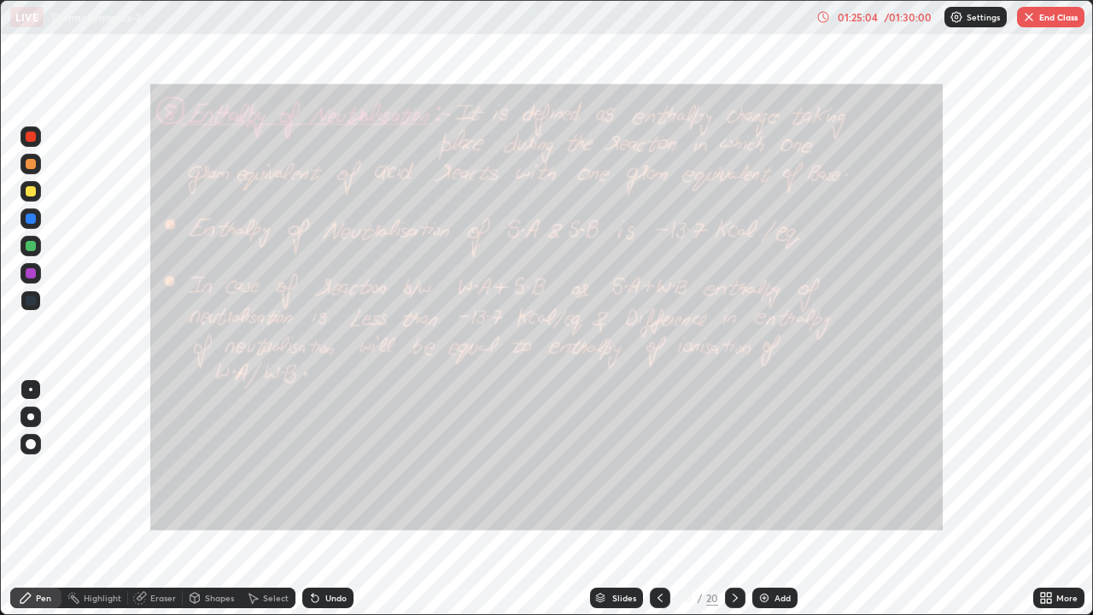
click at [733, 499] on icon at bounding box center [735, 598] width 14 height 14
click at [735, 499] on icon at bounding box center [735, 598] width 14 height 14
click at [733, 499] on icon at bounding box center [735, 598] width 14 height 14
click at [657, 499] on icon at bounding box center [660, 598] width 14 height 14
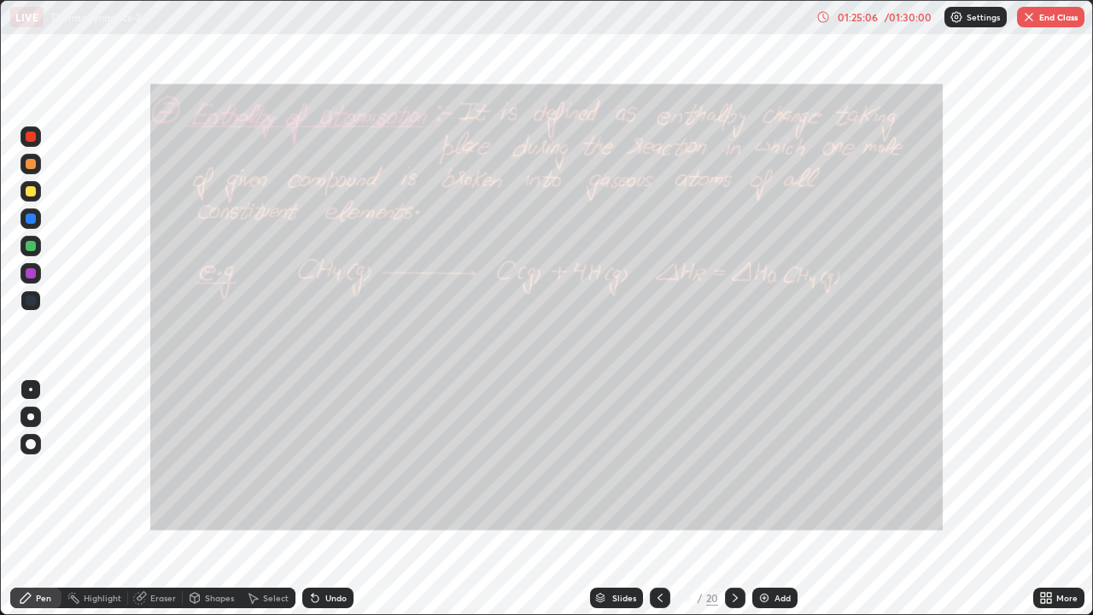
click at [660, 499] on icon at bounding box center [660, 598] width 14 height 14
click at [660, 499] on div at bounding box center [660, 597] width 20 height 20
click at [663, 499] on div at bounding box center [660, 597] width 20 height 20
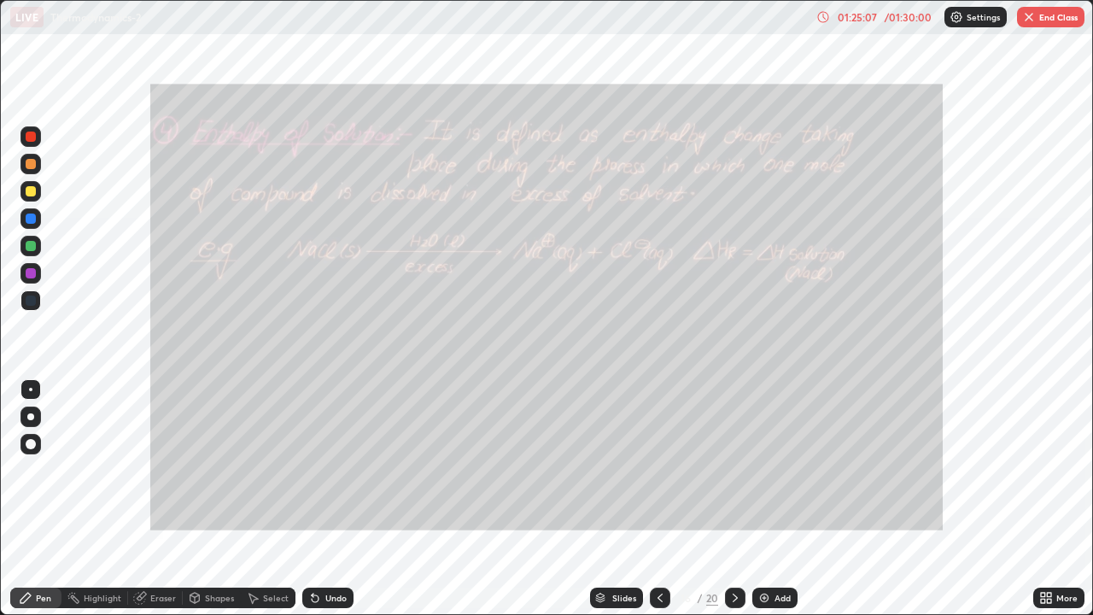
click at [665, 499] on div at bounding box center [660, 597] width 20 height 20
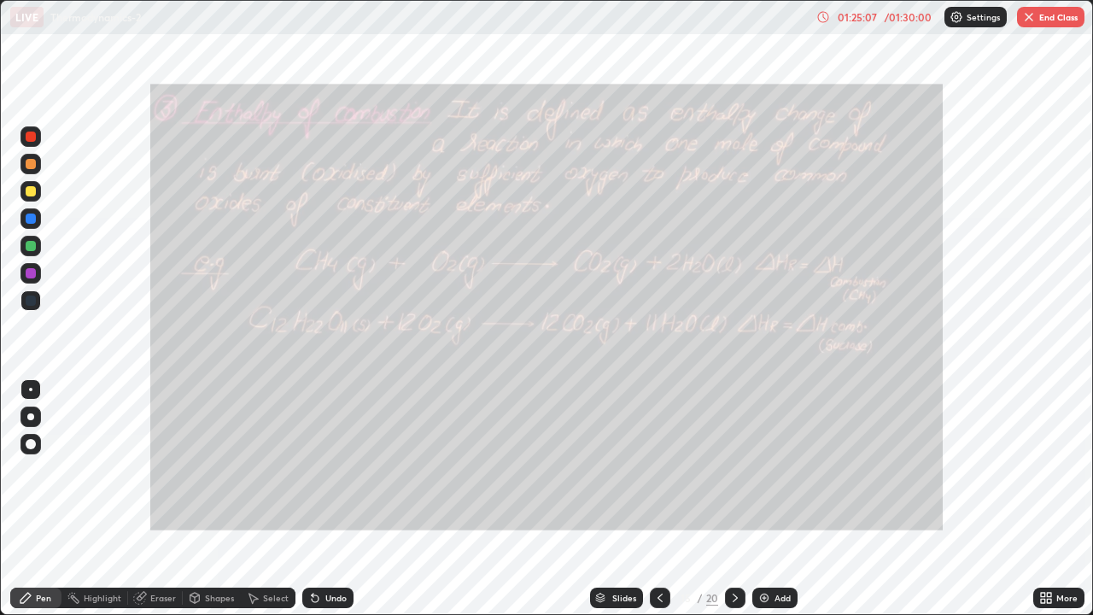
click at [658, 499] on icon at bounding box center [660, 598] width 14 height 14
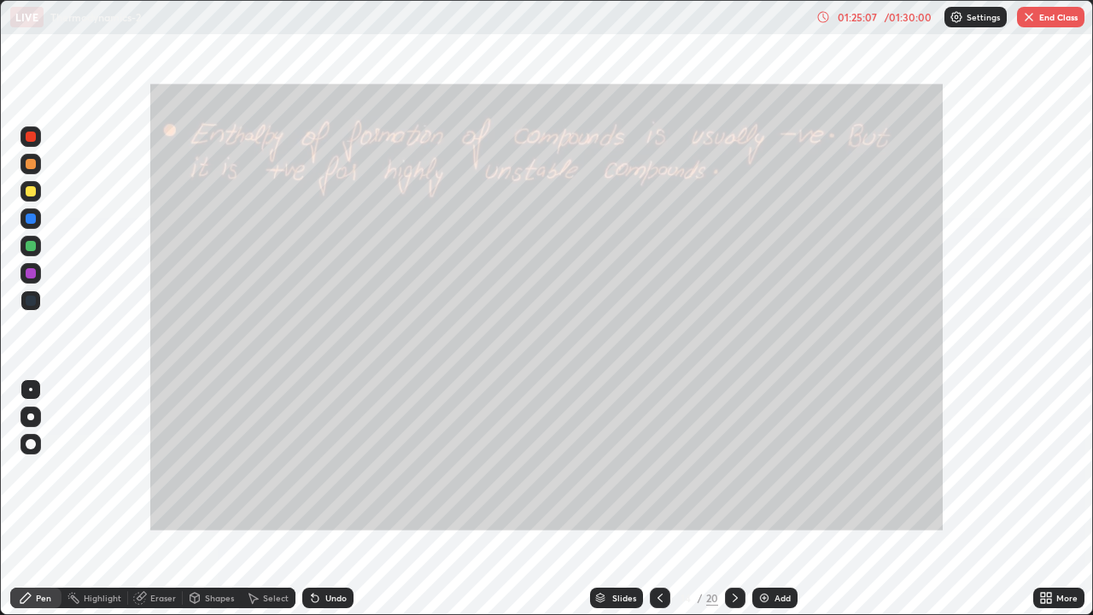
click at [662, 499] on icon at bounding box center [660, 598] width 14 height 14
click at [732, 499] on icon at bounding box center [735, 598] width 14 height 14
click at [733, 499] on icon at bounding box center [735, 598] width 14 height 14
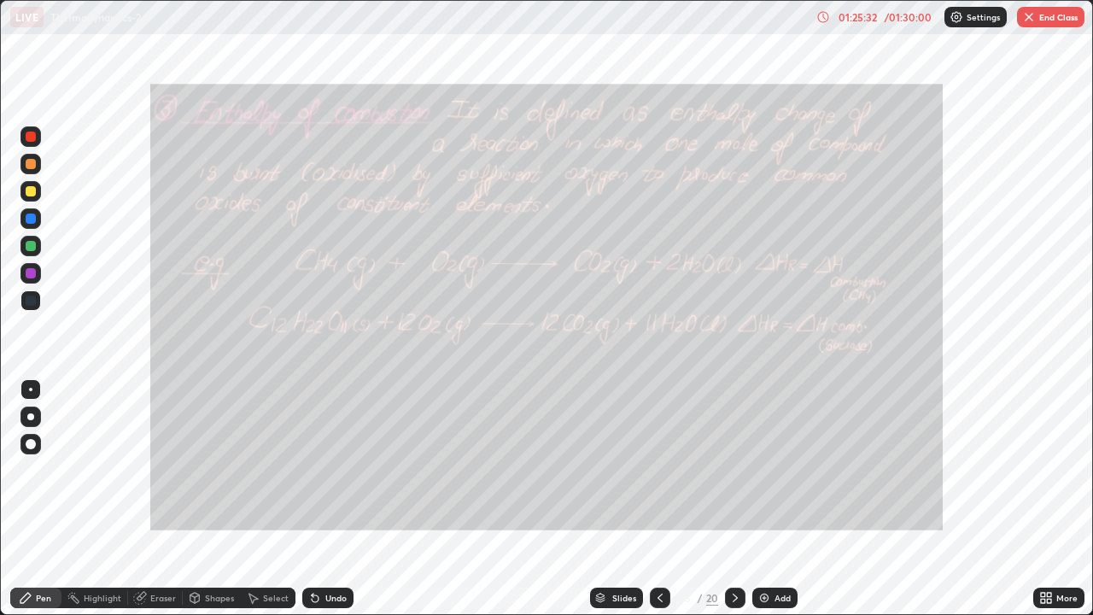
click at [1034, 25] on button "End Class" at bounding box center [1050, 17] width 67 height 20
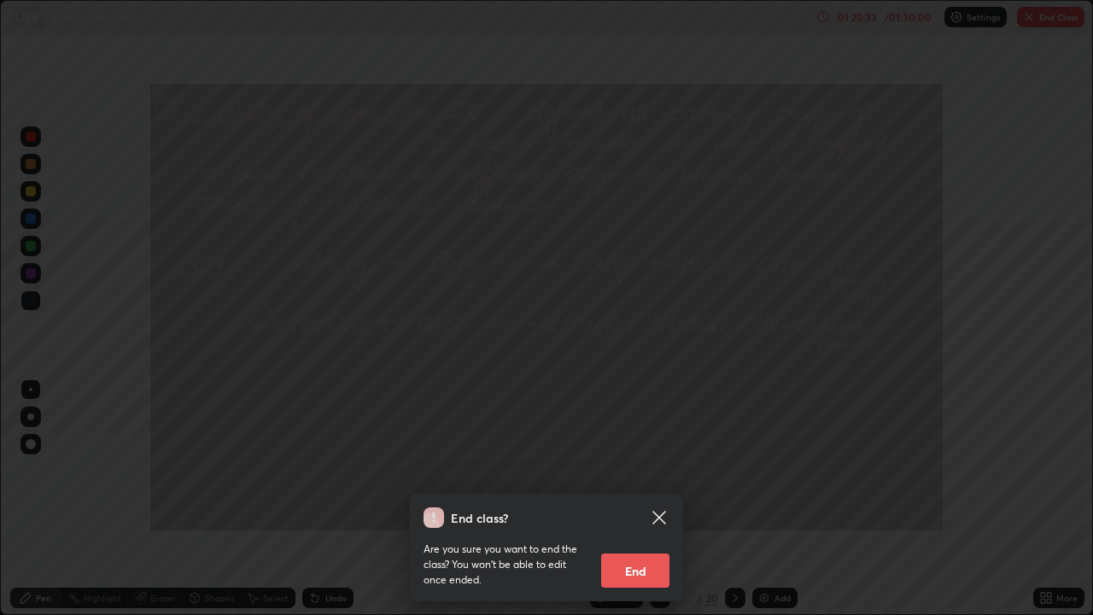
click at [640, 499] on button "End" at bounding box center [635, 570] width 68 height 34
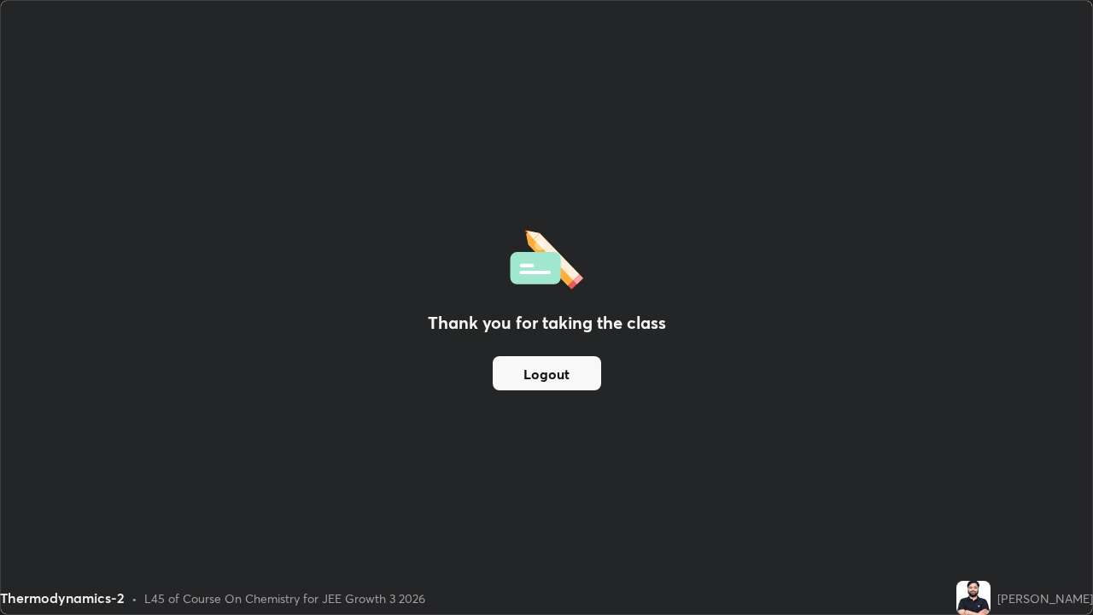
click at [594, 370] on button "Logout" at bounding box center [547, 373] width 108 height 34
